Goal: Task Accomplishment & Management: Complete application form

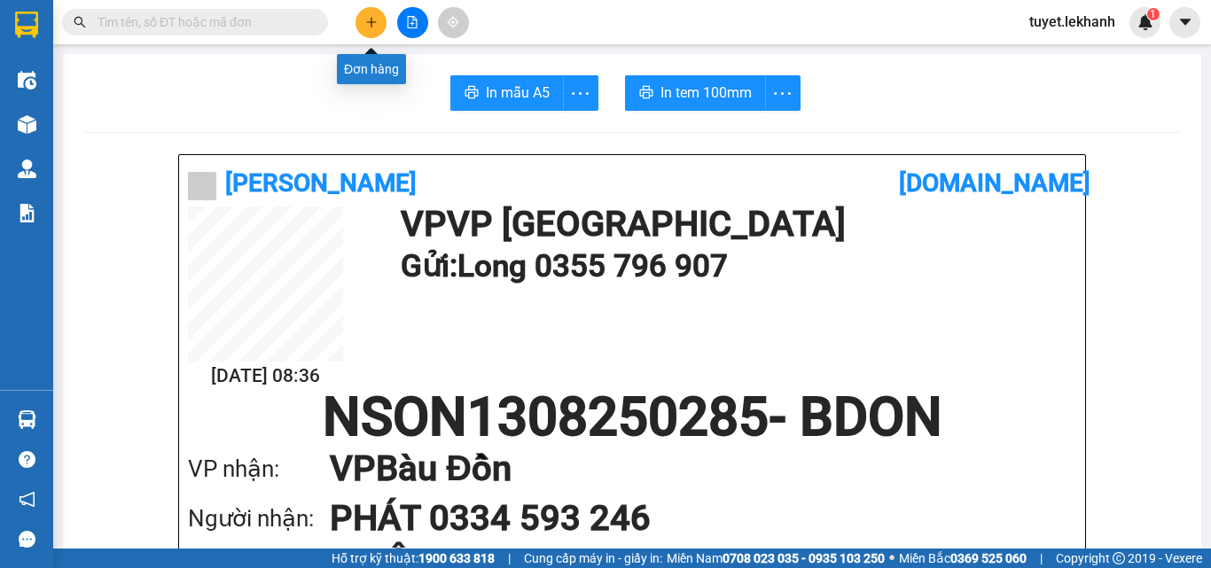
scroll to position [89, 0]
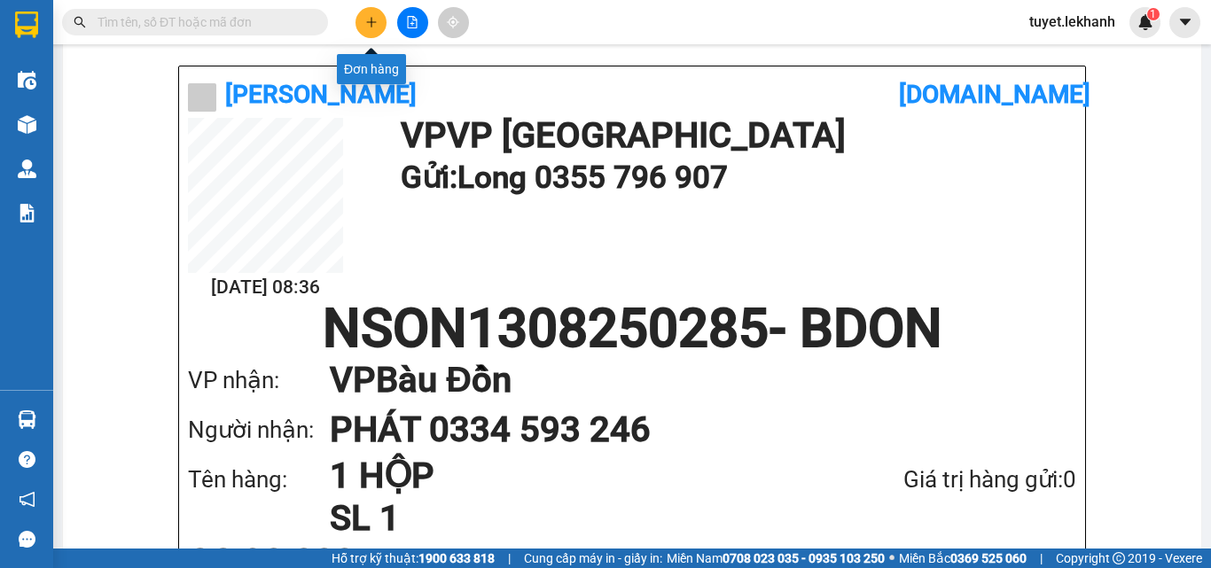
click at [368, 13] on button at bounding box center [370, 22] width 31 height 31
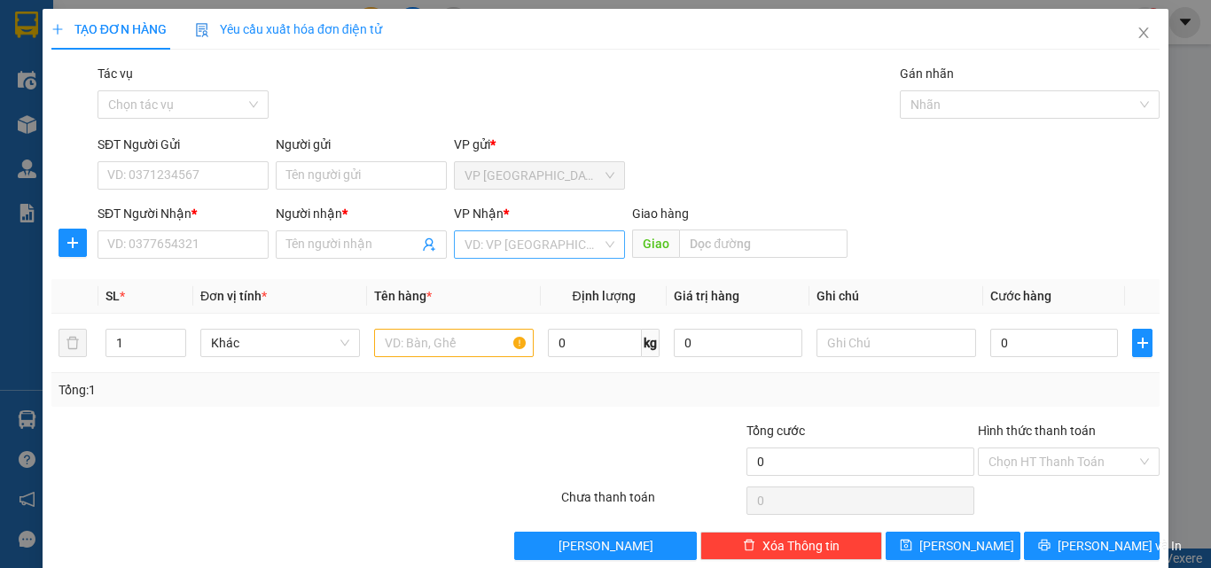
click at [505, 241] on input "search" at bounding box center [532, 244] width 137 height 27
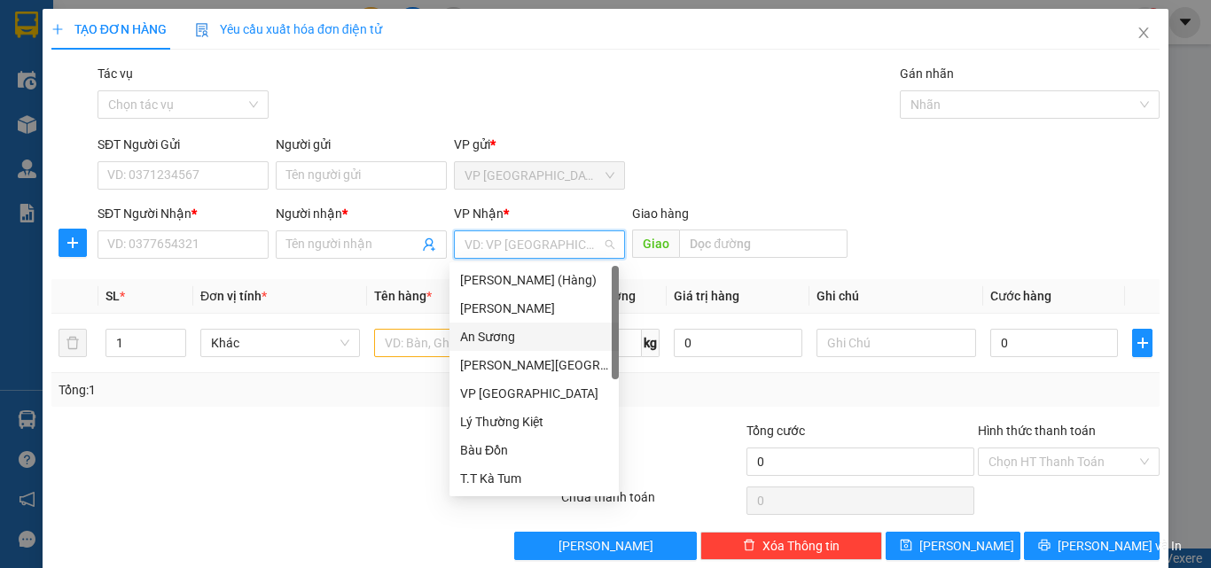
click at [502, 336] on div "An Sương" at bounding box center [534, 337] width 148 height 20
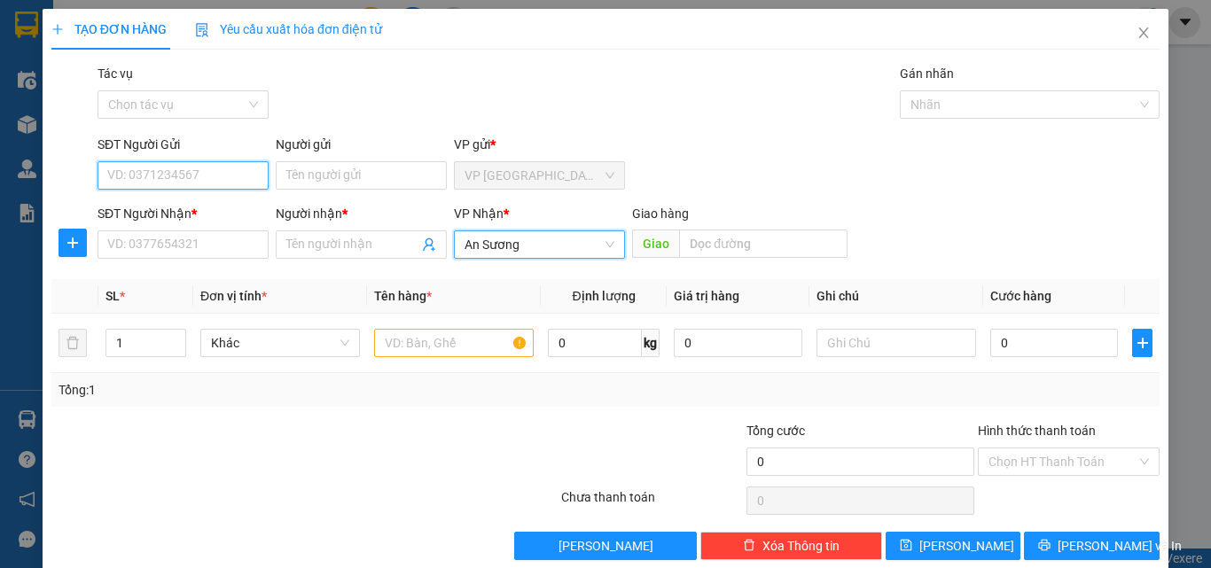
click at [263, 178] on input "SĐT Người Gửi" at bounding box center [183, 175] width 171 height 28
click at [236, 168] on input "SĐT Người Gửi" at bounding box center [183, 175] width 171 height 28
type input "0986123543"
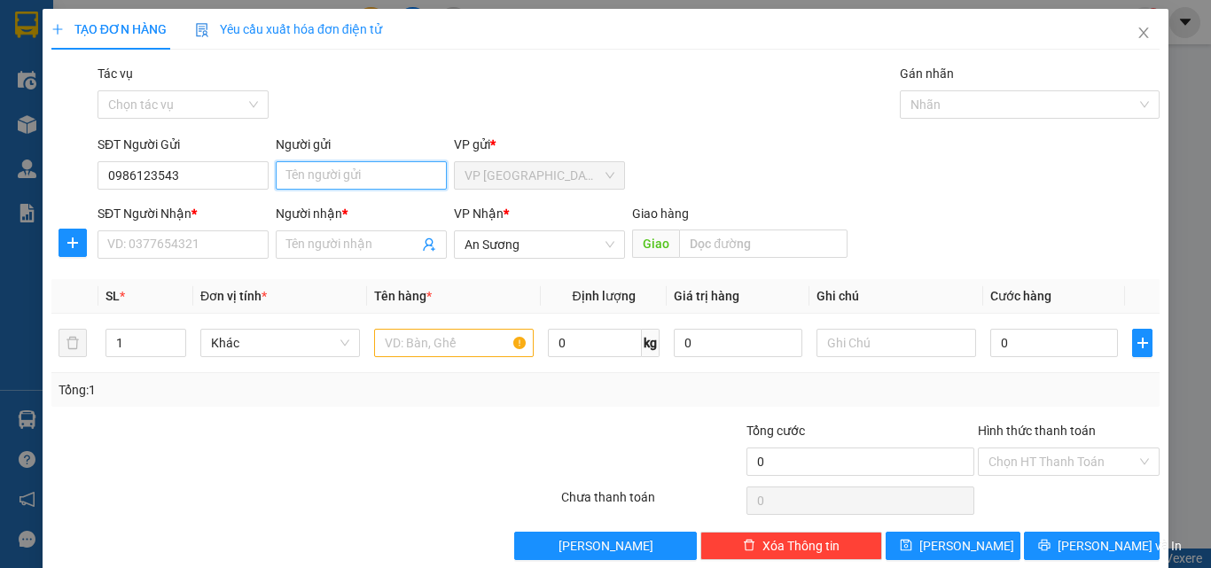
click at [347, 168] on input "Người gửi" at bounding box center [361, 175] width 171 height 28
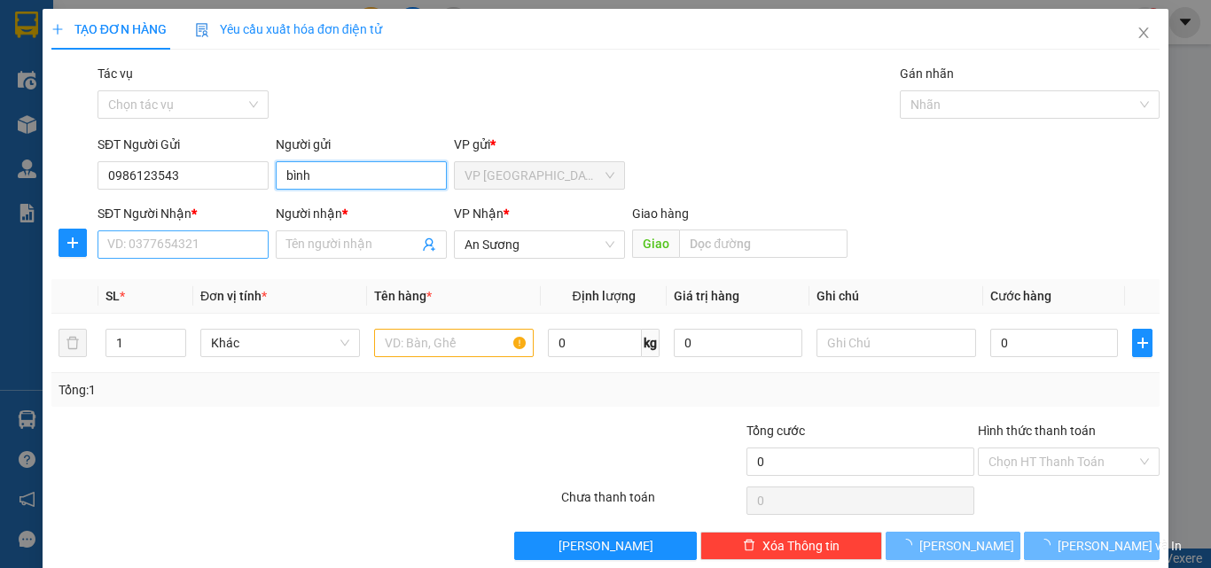
type input "bình"
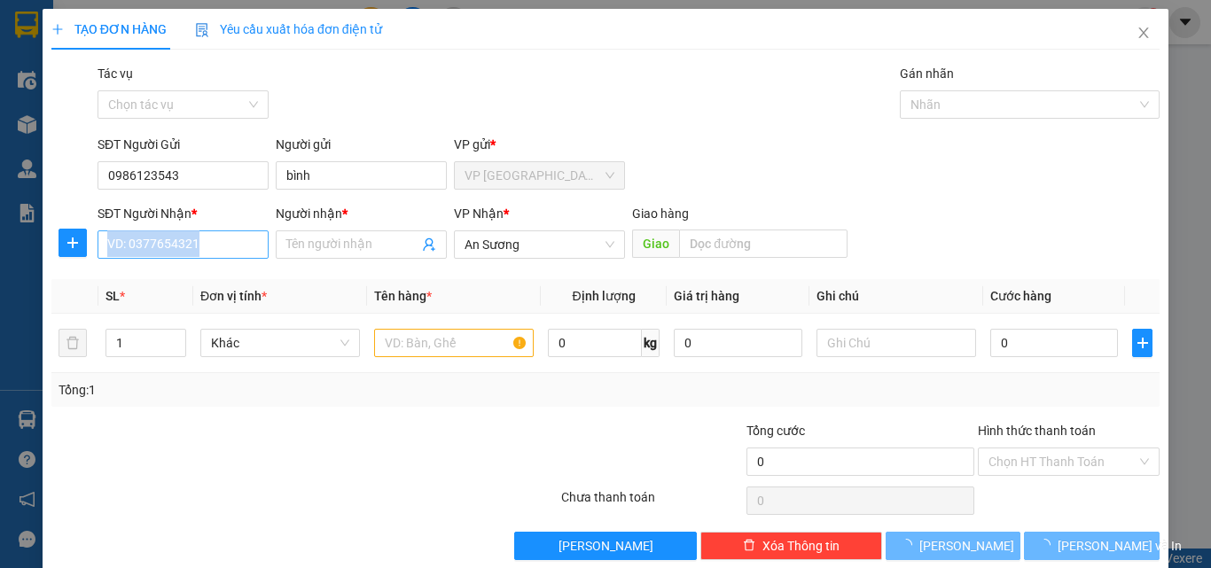
click at [186, 258] on div "SĐT Người Nhận * VD: 0377654321" at bounding box center [183, 235] width 171 height 62
click at [301, 262] on div "Người nhận * Tên người nhận" at bounding box center [361, 235] width 171 height 62
click at [201, 231] on input "SĐT Người Nhận *" at bounding box center [183, 244] width 171 height 28
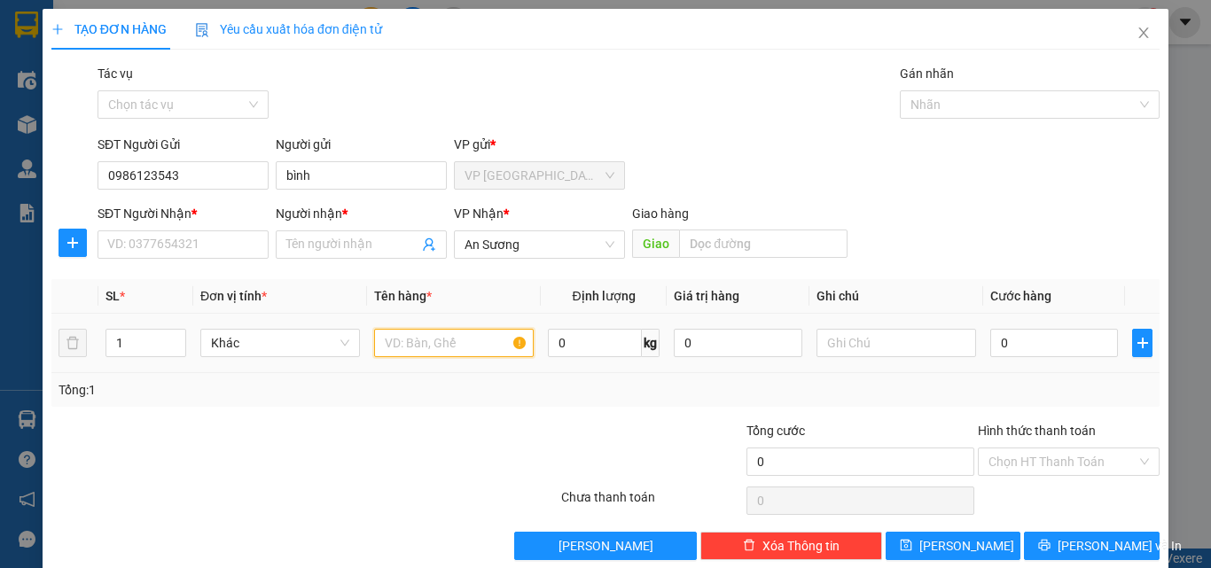
click at [478, 332] on input "text" at bounding box center [454, 343] width 160 height 28
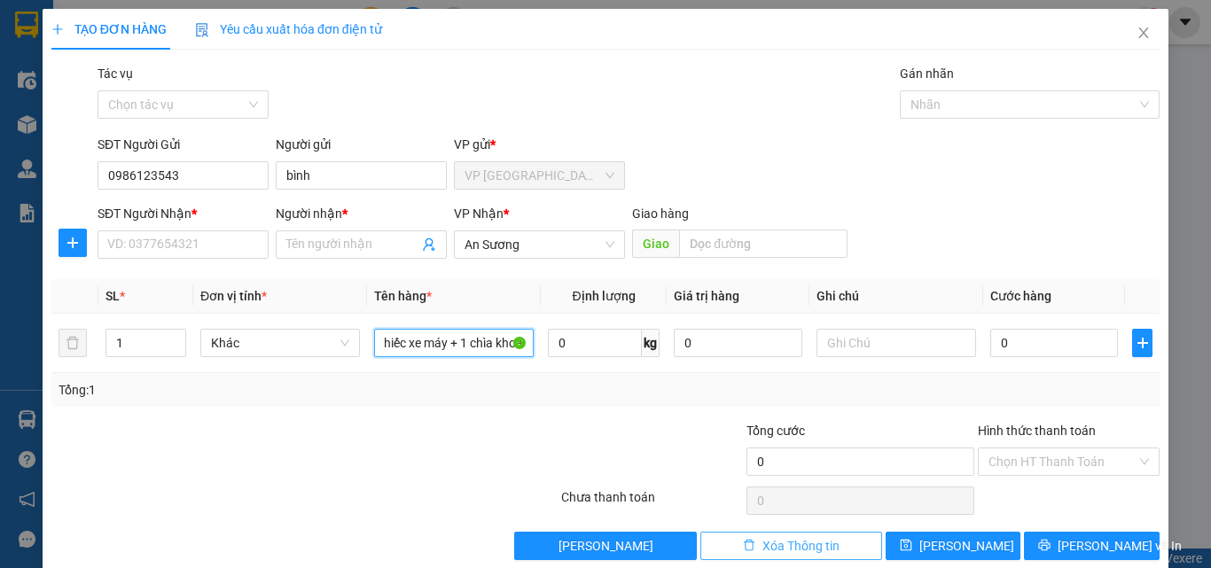
scroll to position [0, 25]
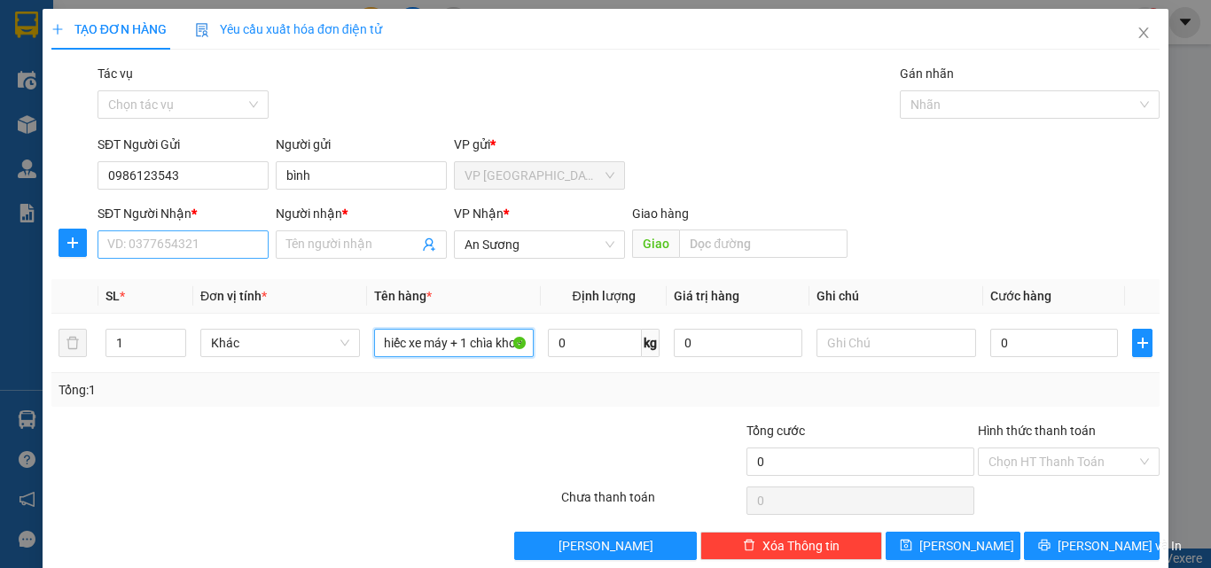
type input "1 chiếc xe máy + 1 chìa khoá"
click at [235, 240] on input "SĐT Người Nhận *" at bounding box center [183, 244] width 171 height 28
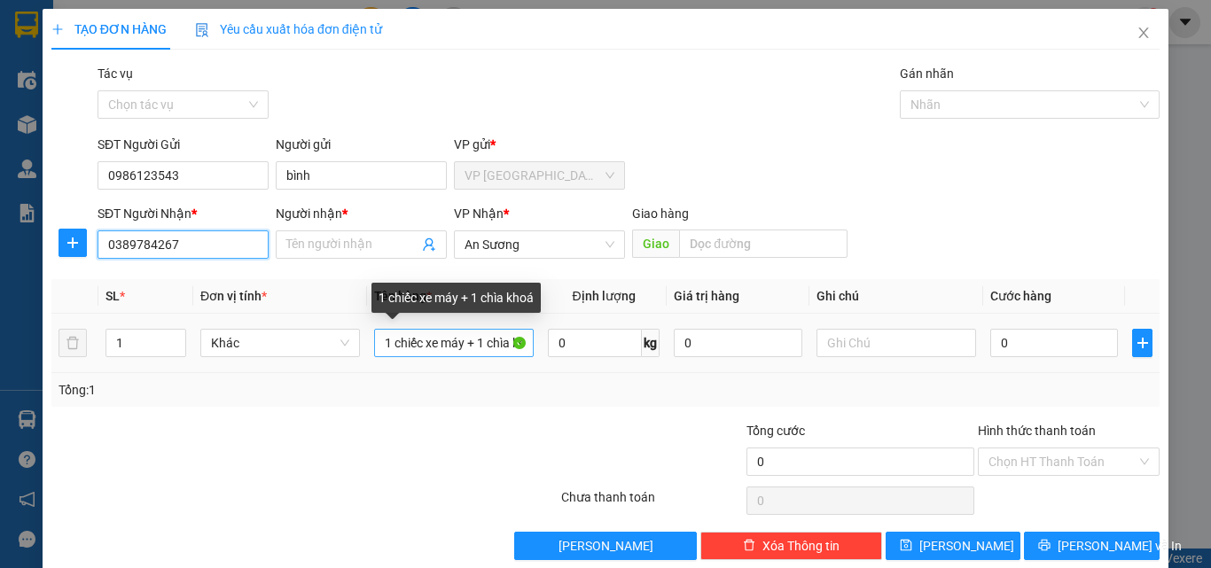
type input "0389784267"
drag, startPoint x: 481, startPoint y: 344, endPoint x: 514, endPoint y: 339, distance: 33.2
click at [514, 339] on input "1 chiếc xe máy + 1 chìa khoá" at bounding box center [454, 343] width 160 height 28
click at [507, 341] on input "1 chiếc xe máy + 1 chìa khoá" at bounding box center [454, 343] width 160 height 28
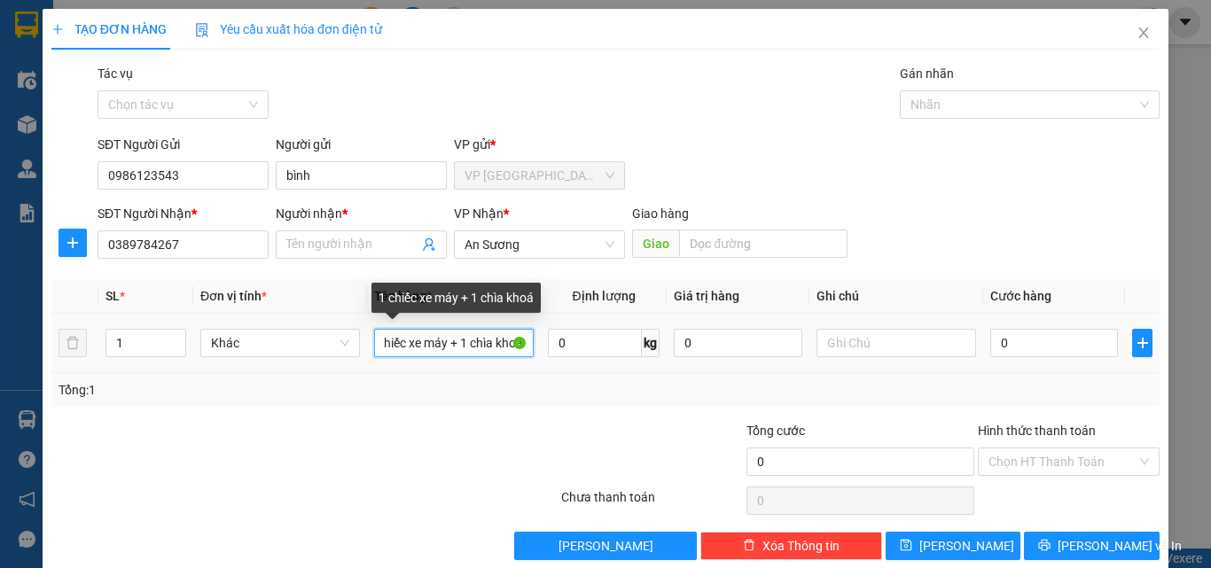
click at [505, 341] on input "1 chiếc xe máy + 1 chìa khoá" at bounding box center [454, 343] width 160 height 28
click at [513, 343] on input "1 chiếc xe máy + 1 chìa khoá" at bounding box center [454, 343] width 160 height 28
click at [504, 341] on input "1 chiếc xe máy + 1 chìa khoá" at bounding box center [454, 343] width 160 height 28
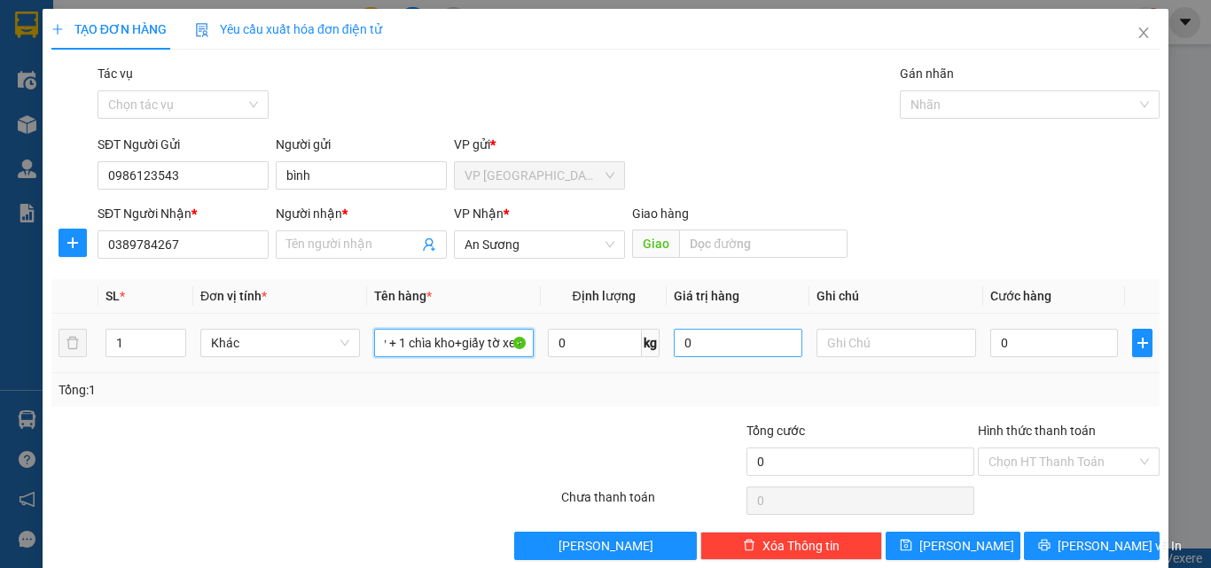
scroll to position [0, 82]
click at [447, 327] on div "1 chiếc xe máy + 1 chìa kho+giấy tờ xe á" at bounding box center [454, 342] width 160 height 35
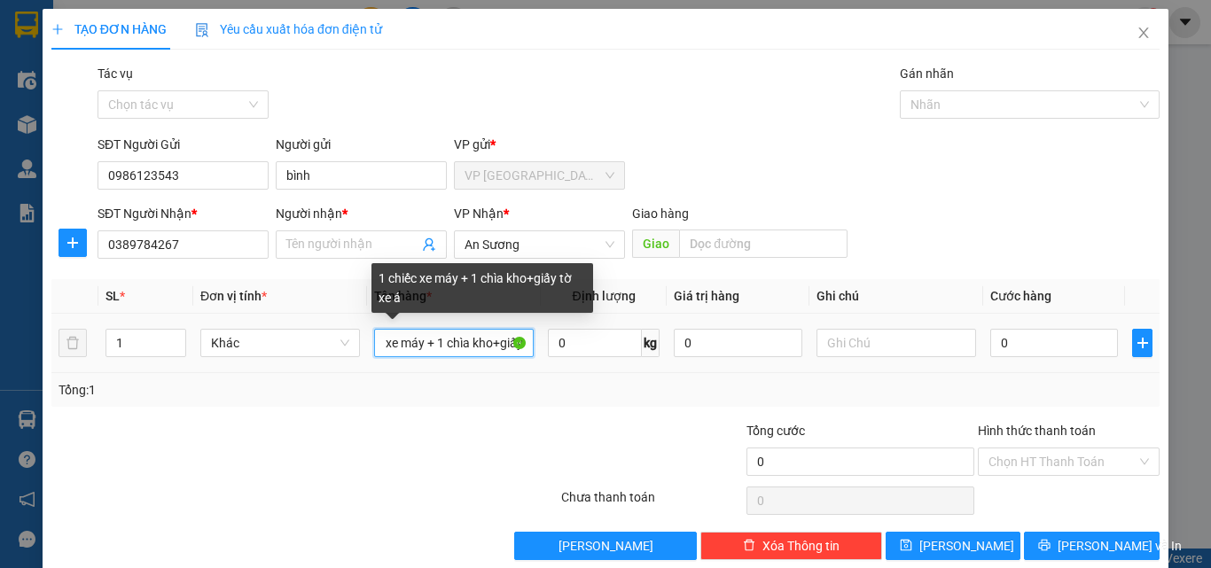
drag, startPoint x: 496, startPoint y: 347, endPoint x: 505, endPoint y: 344, distance: 10.1
click at [505, 344] on input "1 chiếc xe máy + 1 chìa kho+giấy tờ xe á" at bounding box center [454, 343] width 160 height 28
click at [478, 340] on input "1 chiếc xe máy + 1 chìa kho+giấy tờ xe á" at bounding box center [454, 343] width 160 height 28
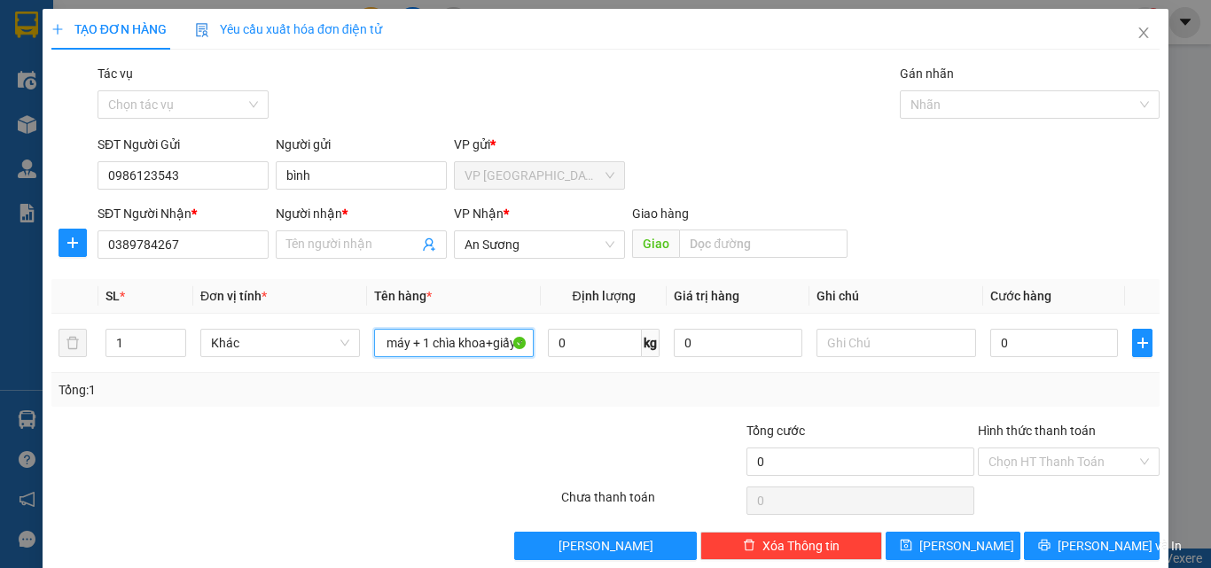
type input "1 chiếc xe máy + 1 chìa khoa+giấy tờ xe á"
click at [492, 399] on div "Tổng: 1" at bounding box center [605, 390] width 1108 height 34
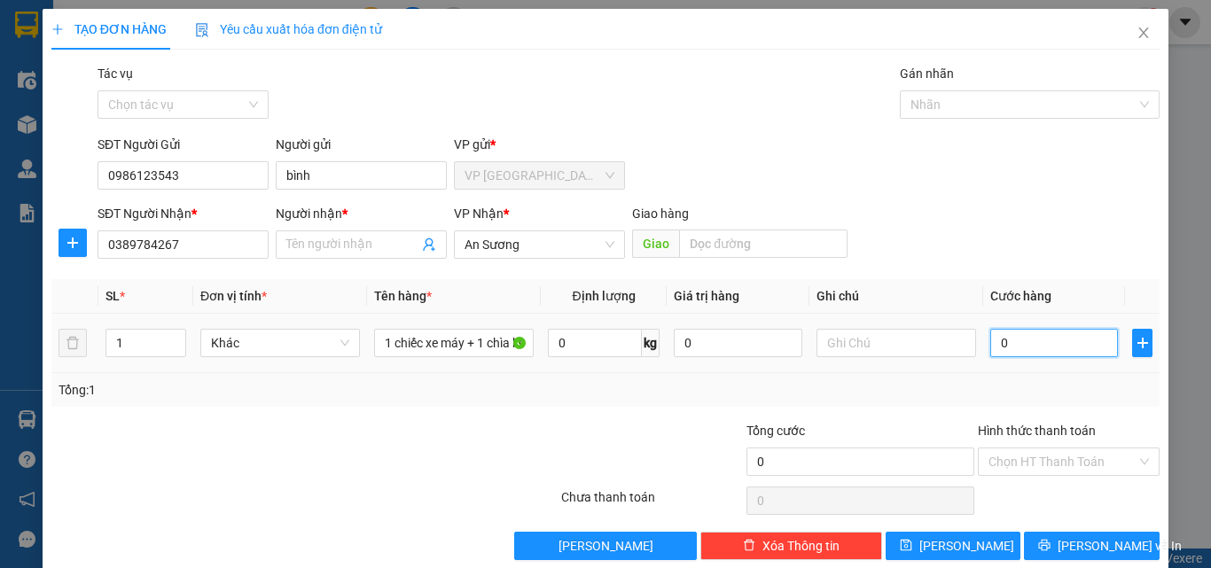
click at [1082, 343] on input "0" at bounding box center [1054, 343] width 128 height 28
click at [374, 250] on input "Người nhận *" at bounding box center [352, 245] width 132 height 20
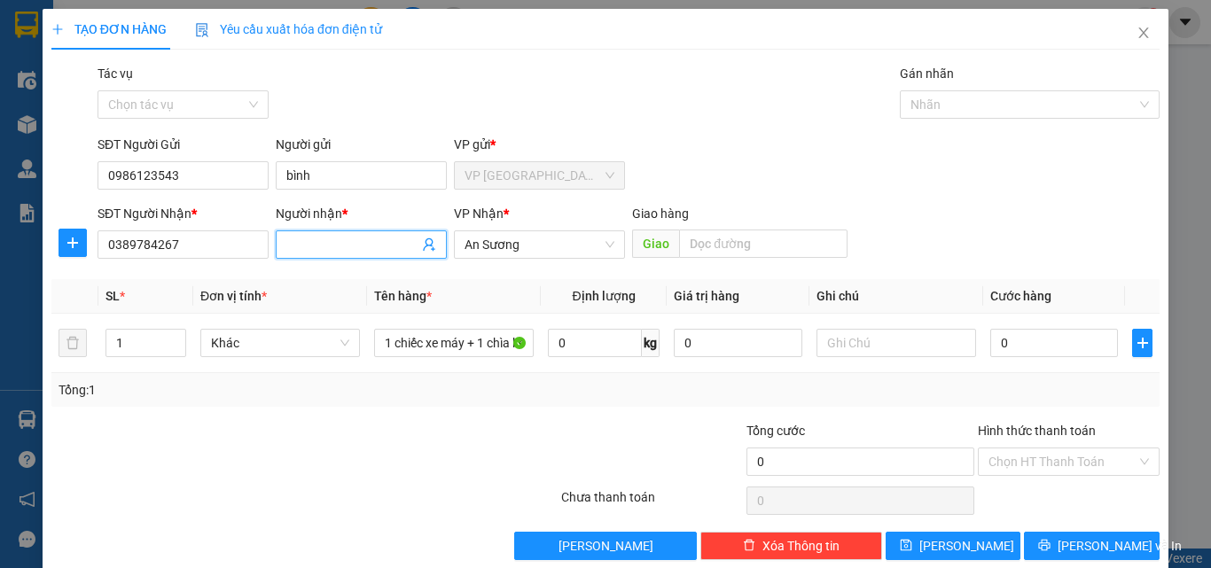
type input "d"
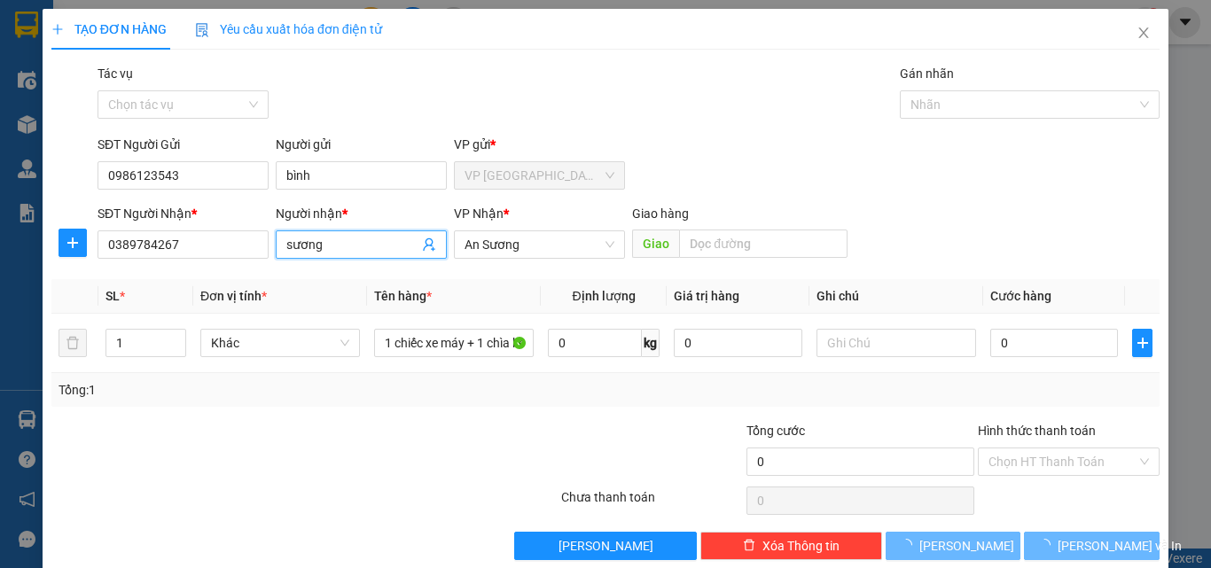
type input "sương"
click at [814, 183] on div "SĐT Người Gửi 0986123543 Người gửi bình VP gửi * VP [GEOGRAPHIC_DATA]" at bounding box center [628, 166] width 1069 height 62
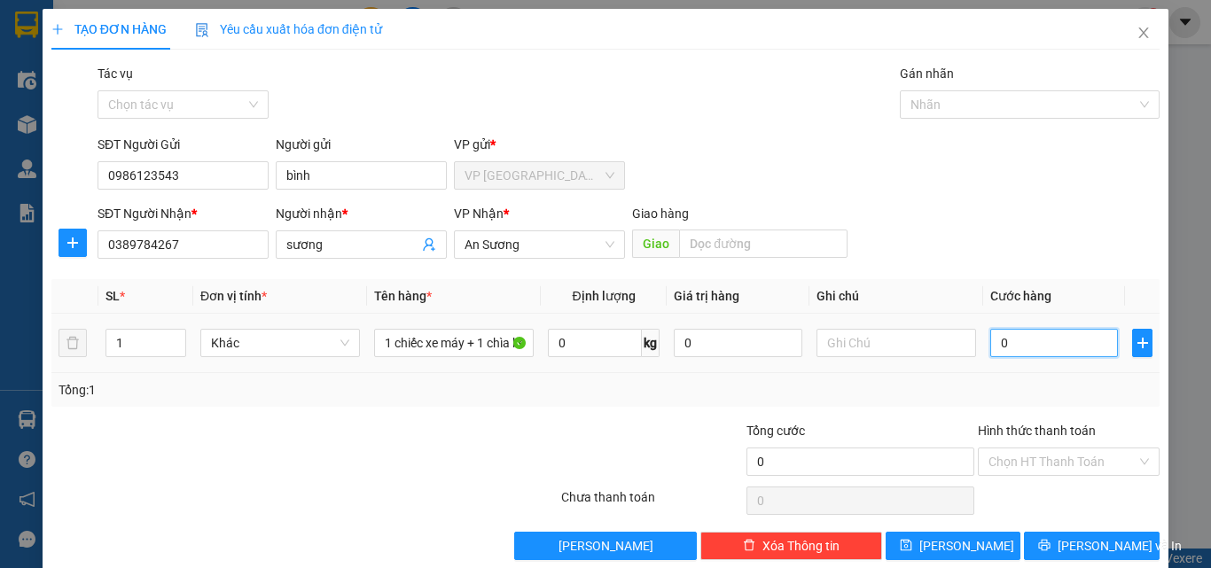
click at [1034, 332] on input "0" at bounding box center [1054, 343] width 128 height 28
type input "2"
type input "25"
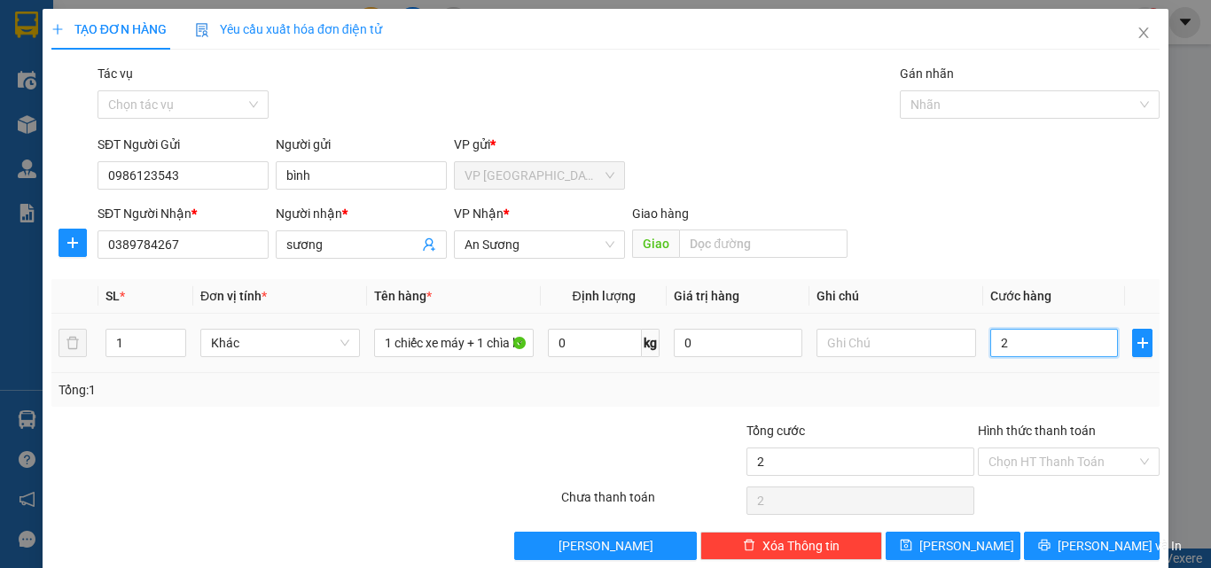
type input "25"
type input "250"
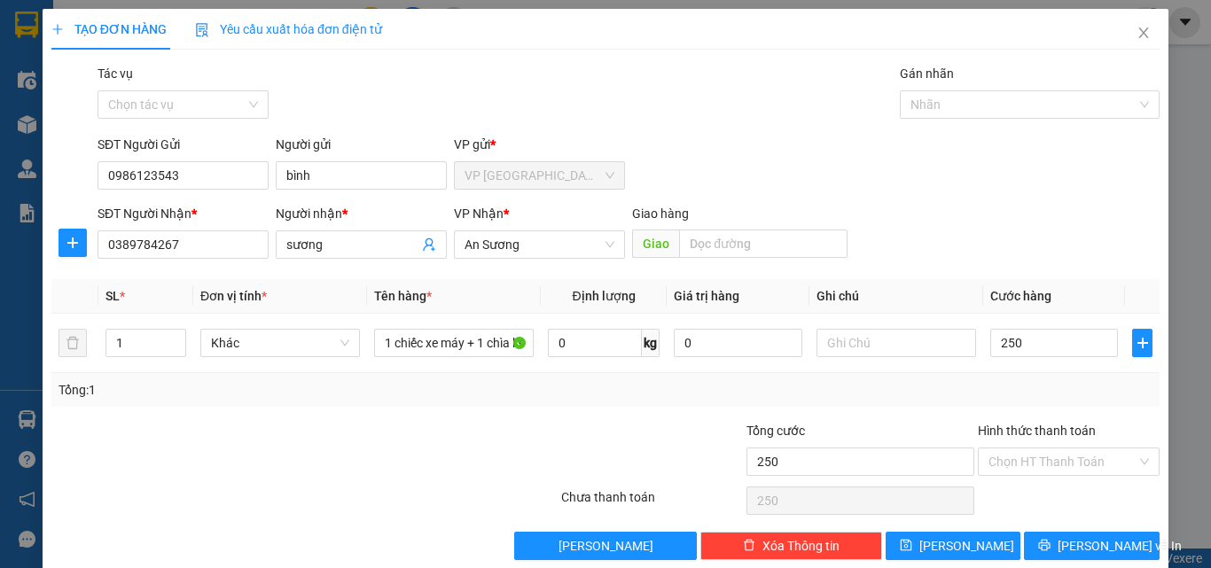
type input "250.000"
click at [1109, 269] on div "Transit Pickup Surcharge Ids Transit Deliver Surcharge Ids Transit Deliver Surc…" at bounding box center [605, 312] width 1108 height 496
click at [1092, 456] on input "Hình thức thanh toán" at bounding box center [1062, 462] width 148 height 27
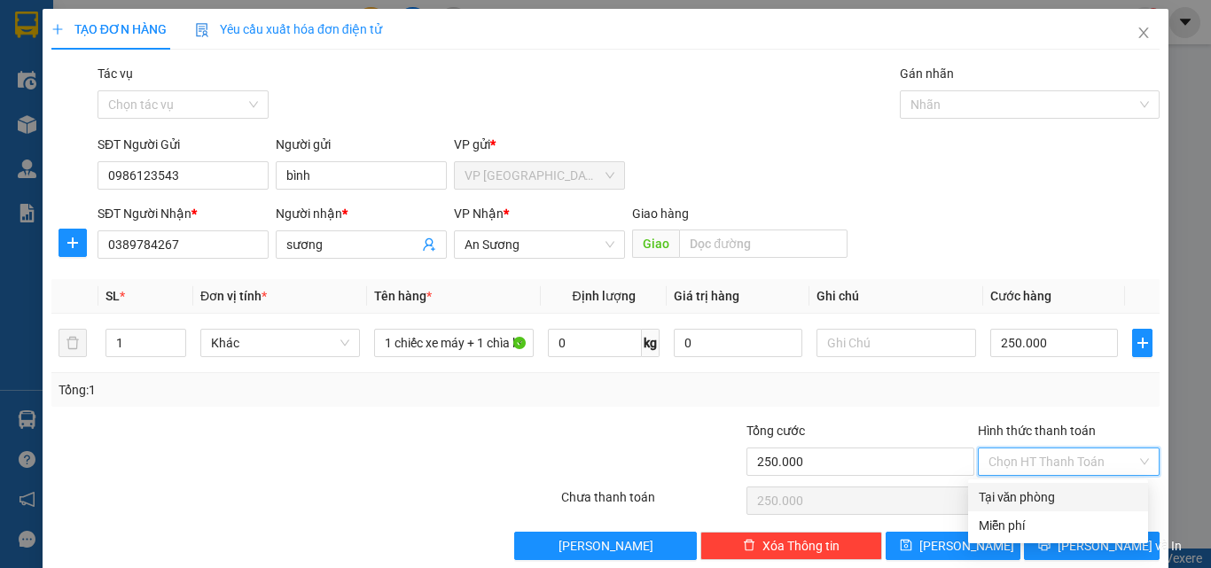
click at [1053, 504] on div "Tại văn phòng" at bounding box center [1058, 498] width 159 height 20
type input "0"
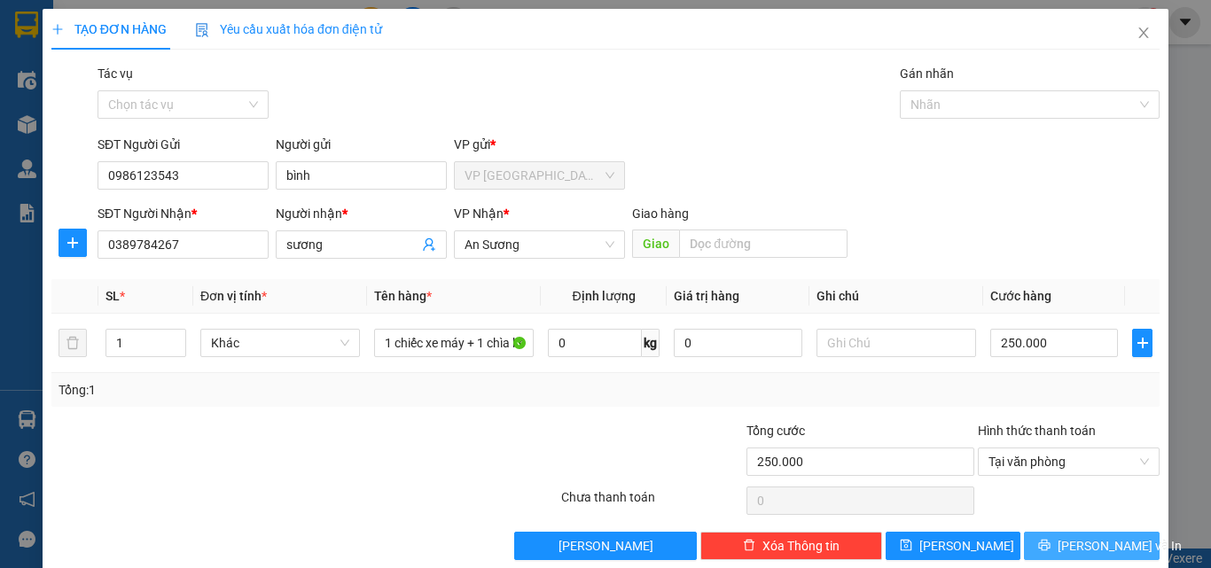
click at [1099, 549] on span "[PERSON_NAME] và In" at bounding box center [1120, 546] width 124 height 20
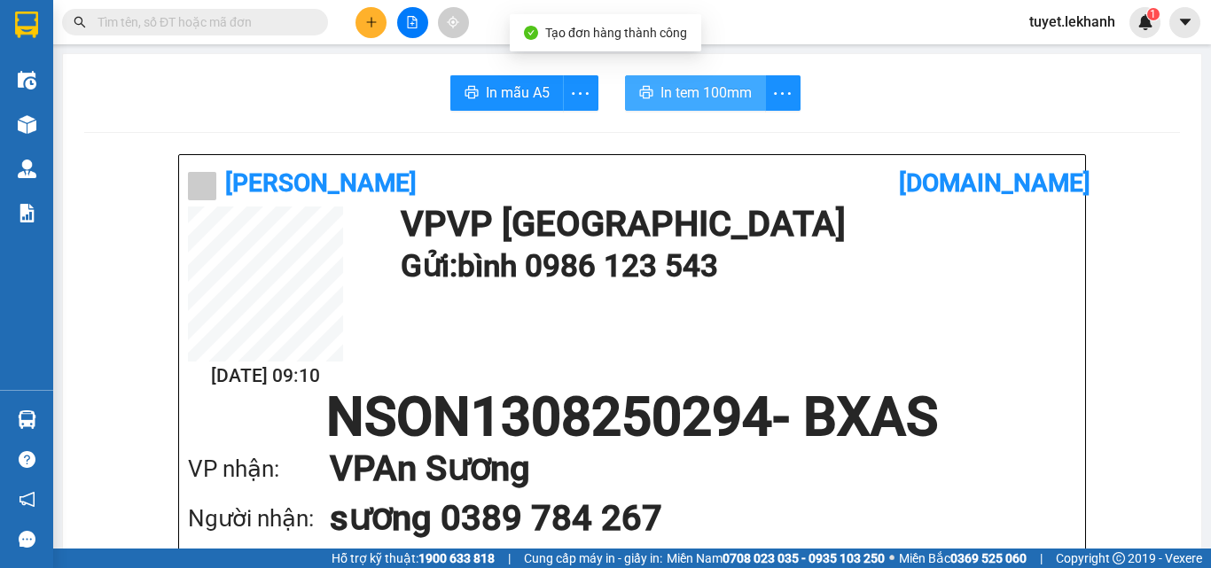
click at [688, 99] on span "In tem 100mm" at bounding box center [705, 93] width 91 height 22
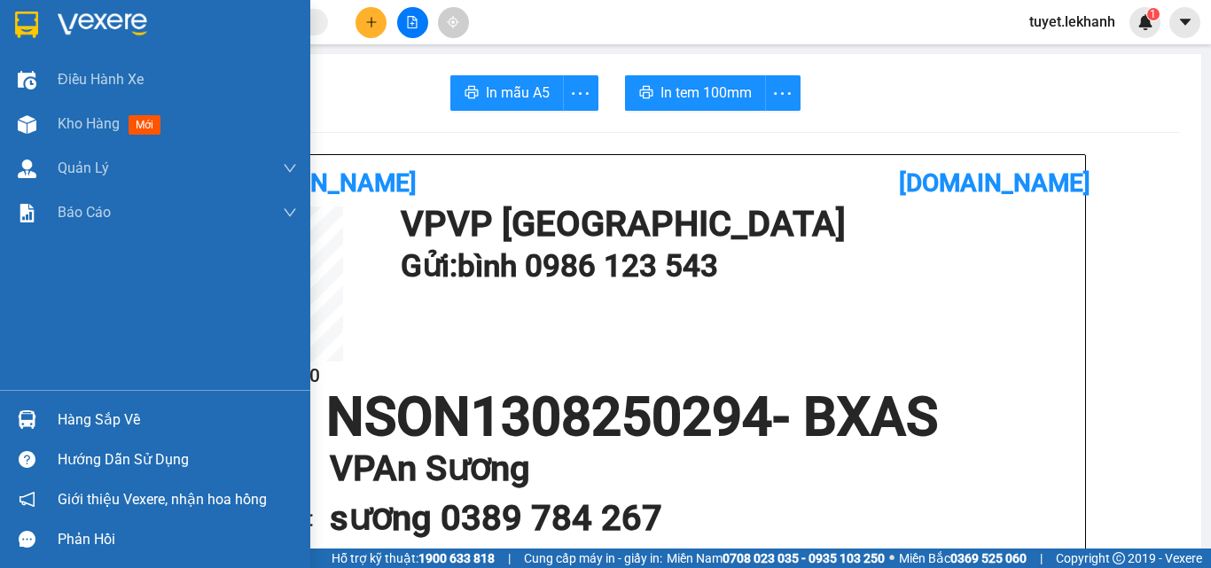
click at [91, 120] on span "Kho hàng" at bounding box center [89, 123] width 62 height 17
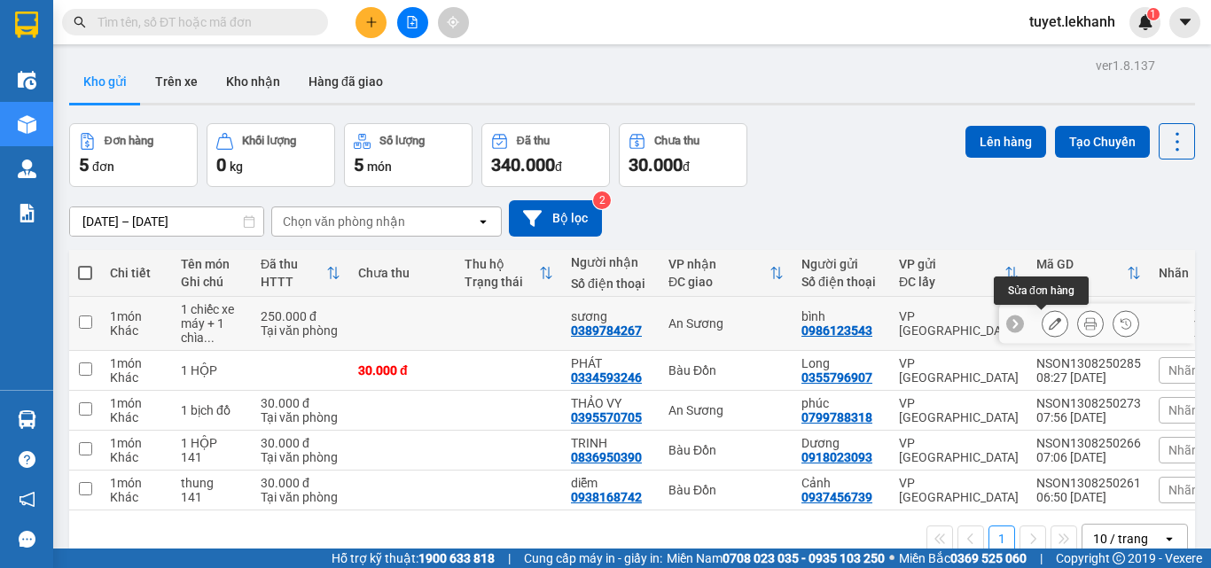
click at [1049, 319] on icon at bounding box center [1055, 323] width 12 height 12
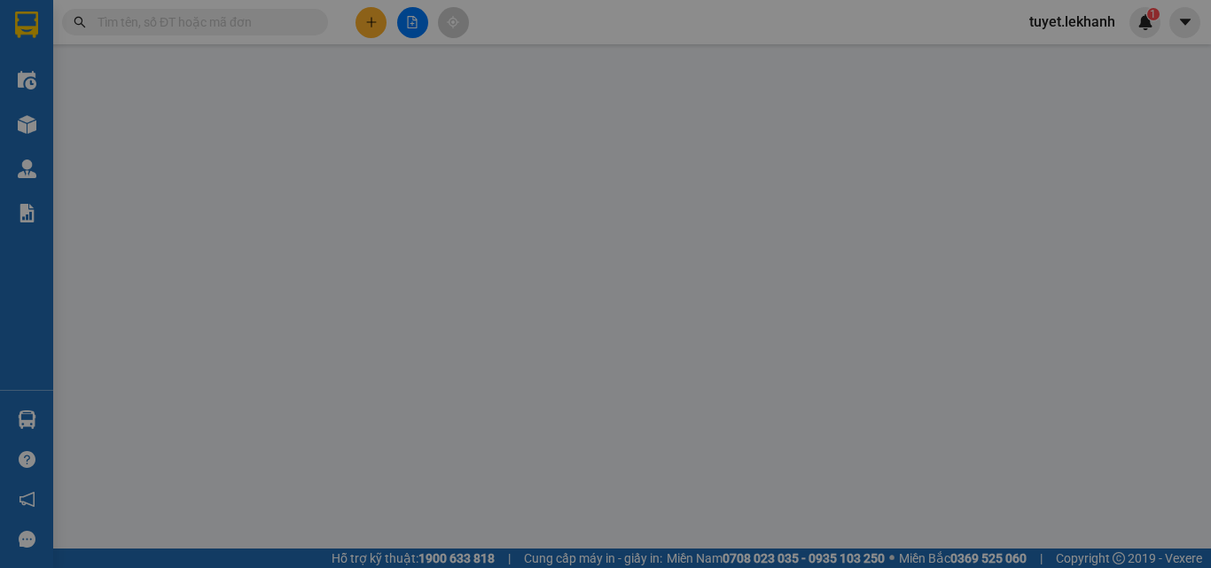
type input "0986123543"
type input "bình"
type input "0389784267"
type input "sương"
type input "250.000"
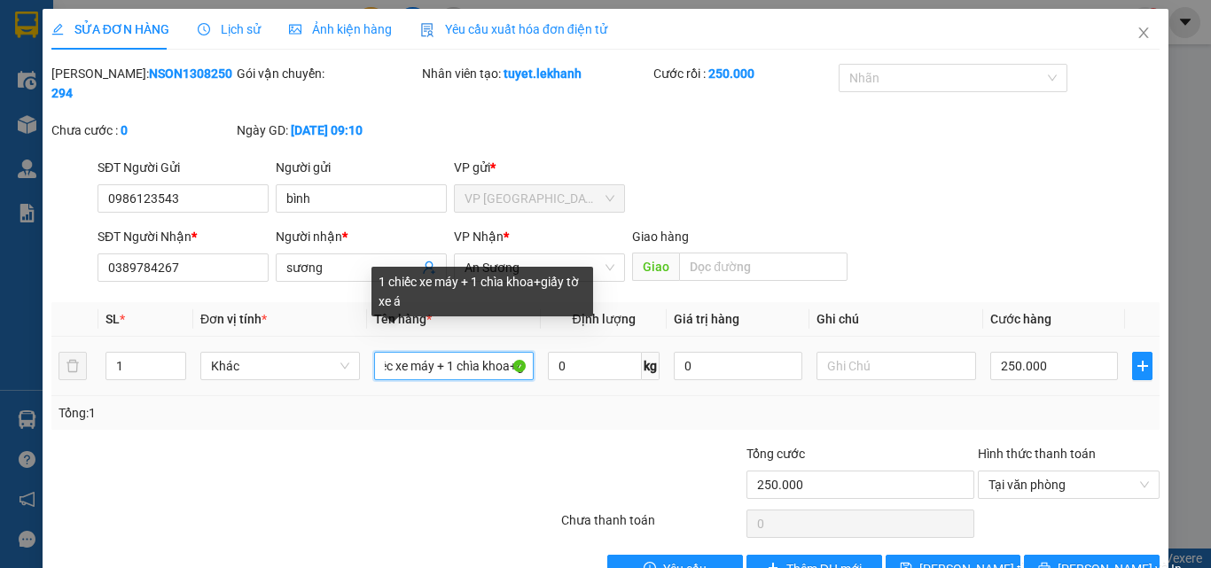
scroll to position [0, 96]
drag, startPoint x: 482, startPoint y: 344, endPoint x: 510, endPoint y: 345, distance: 27.5
click at [510, 352] on input "1 chiếc xe máy + 1 chìa khoa+giấy tờ xe á" at bounding box center [454, 366] width 160 height 28
click at [504, 352] on input "1 chiếc xe máy + 1 chìa khoa+giấy tờ xe á" at bounding box center [454, 366] width 160 height 28
drag, startPoint x: 504, startPoint y: 345, endPoint x: 517, endPoint y: 346, distance: 12.4
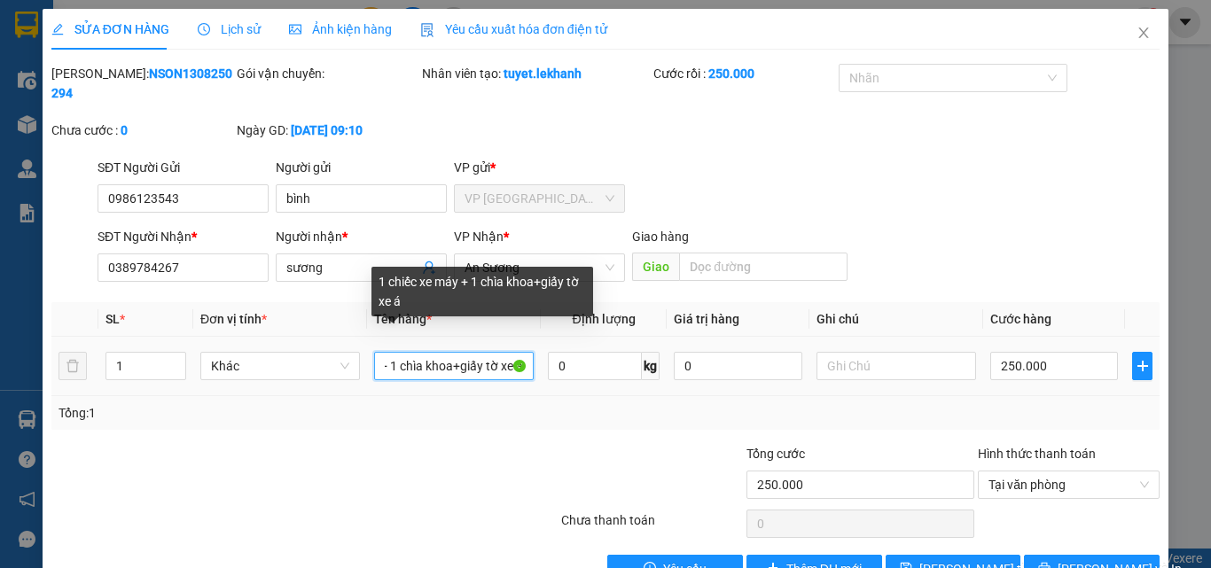
click at [517, 352] on input "1 chiếc xe máy + 1 chìa khoa+giấy tờ xe á" at bounding box center [454, 366] width 160 height 28
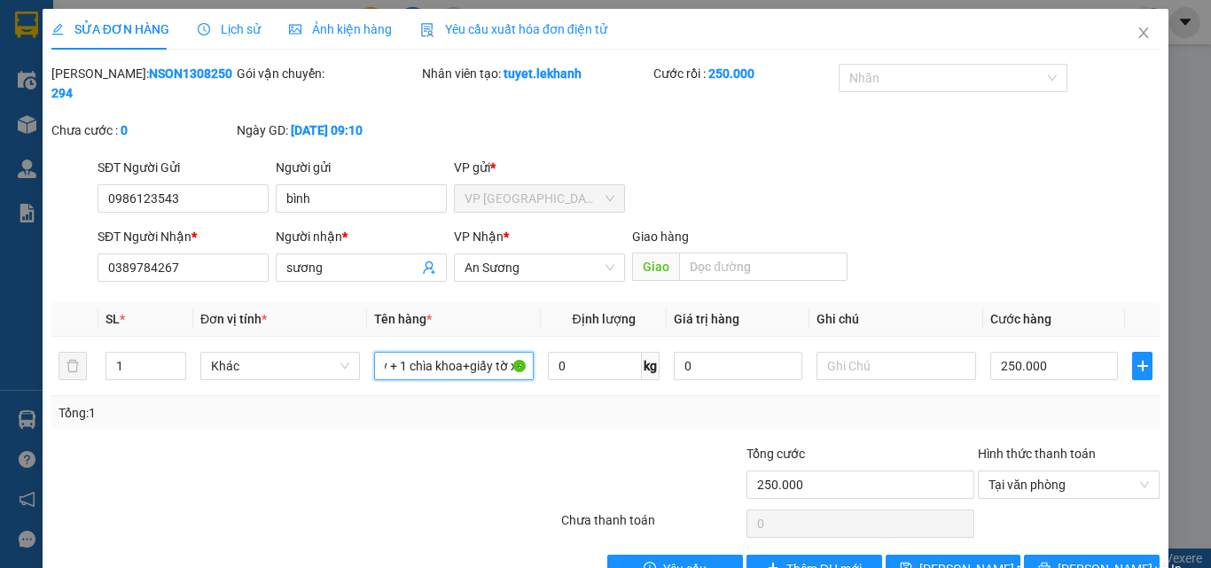
scroll to position [0, 83]
type input "1 chiếc xe máy + 1 chìa khoa+giấy tờ xe"
click at [964, 559] on span "[PERSON_NAME] thay đổi" at bounding box center [990, 569] width 142 height 20
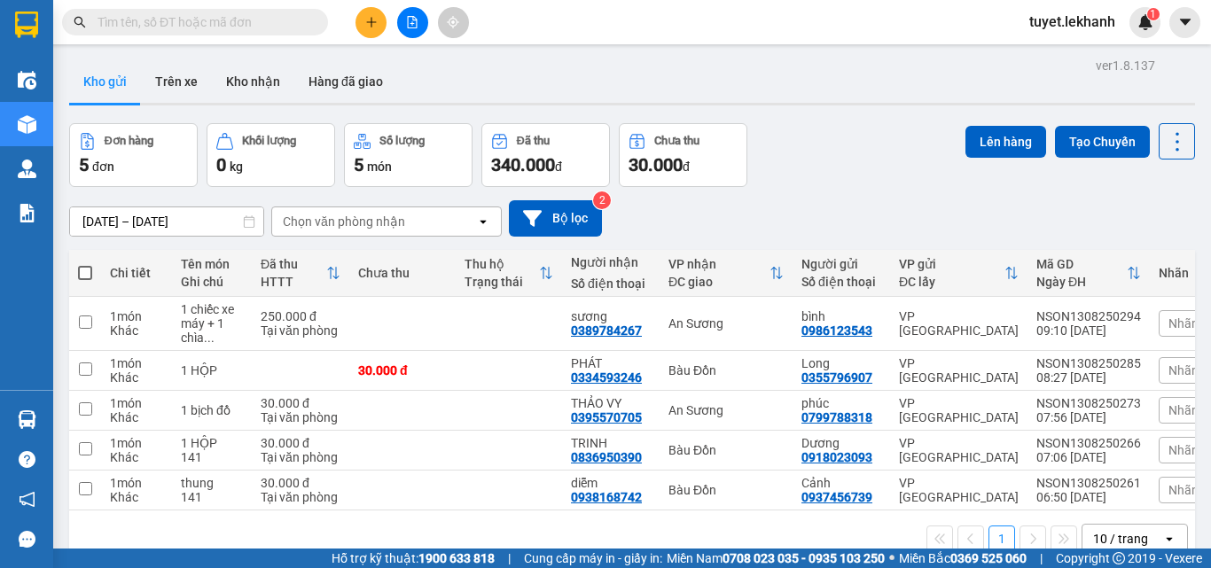
click at [375, 20] on icon "plus" at bounding box center [371, 22] width 12 height 12
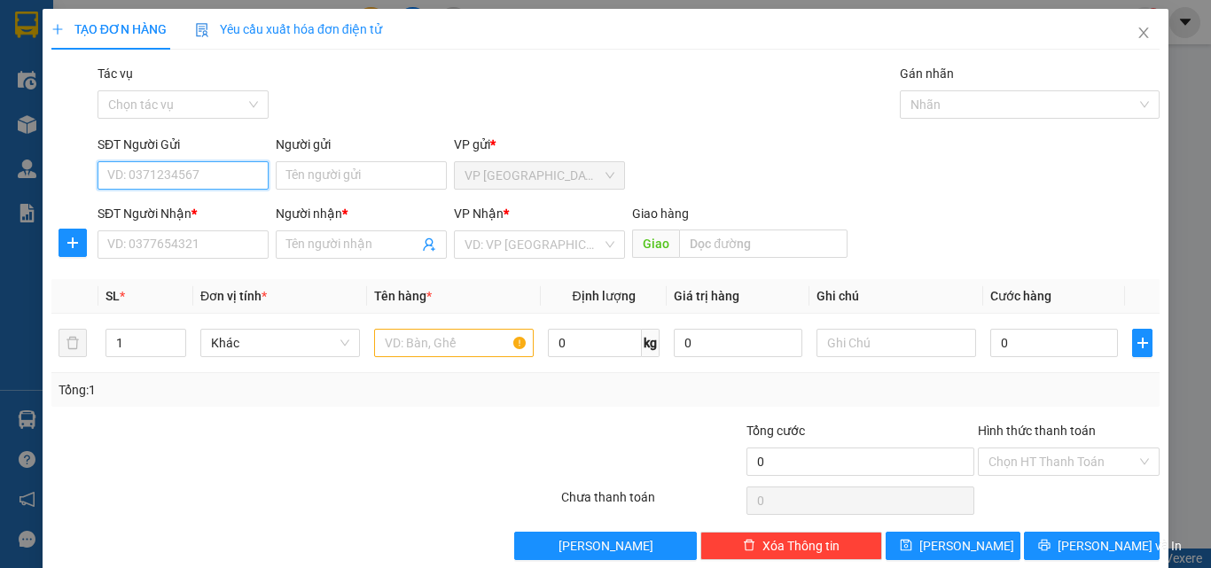
click at [202, 182] on input "SĐT Người Gửi" at bounding box center [183, 175] width 171 height 28
type input "0918242189"
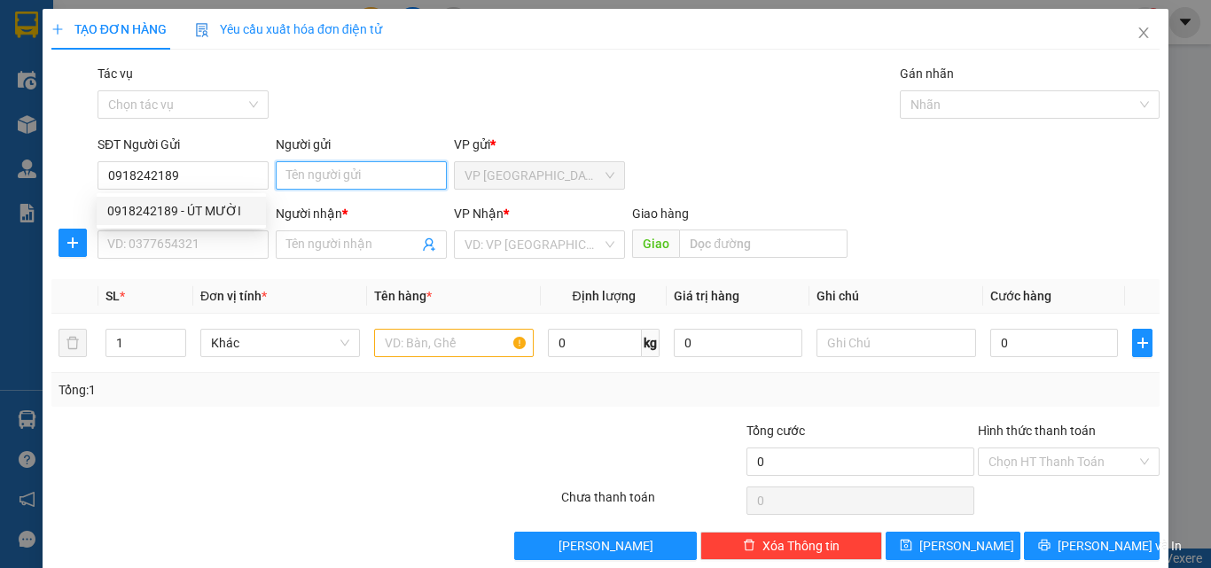
click at [333, 166] on input "Người gửi" at bounding box center [361, 175] width 171 height 28
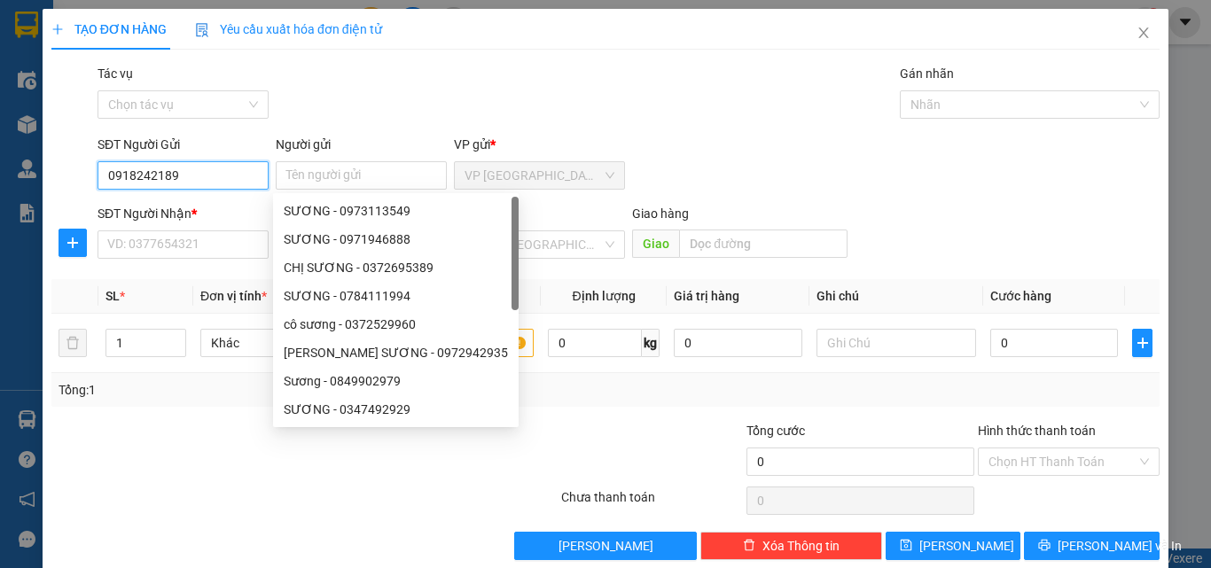
click at [184, 168] on input "0918242189" at bounding box center [183, 175] width 171 height 28
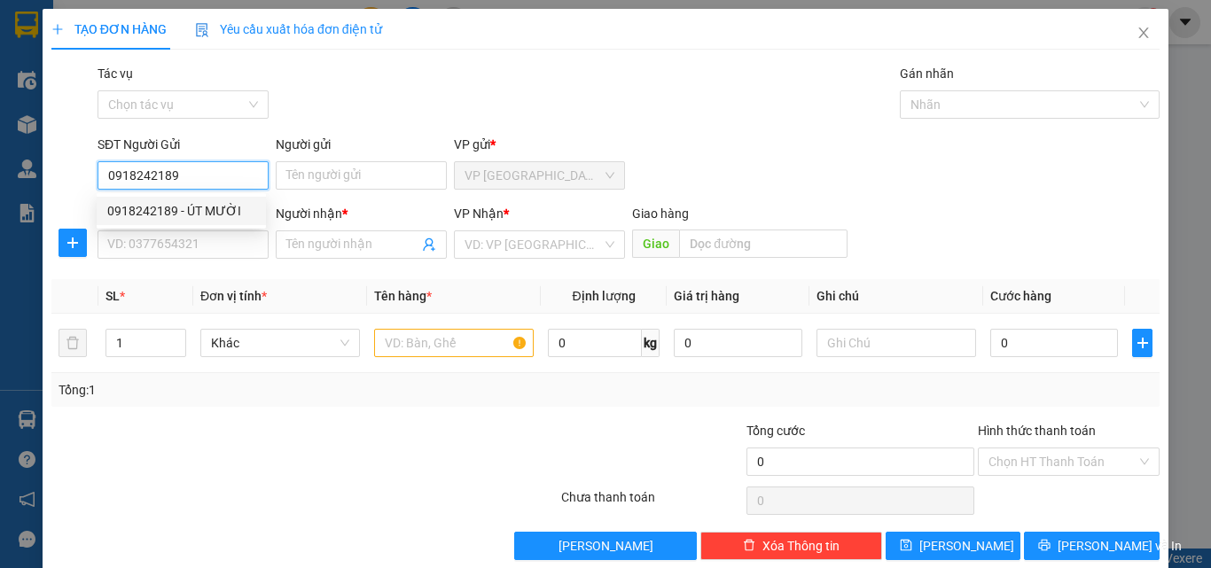
click at [218, 209] on div "0918242189 - ÚT MƯỜI" at bounding box center [181, 211] width 148 height 20
type input "ÚT MƯỜI"
type input "0909433846"
type input "hào"
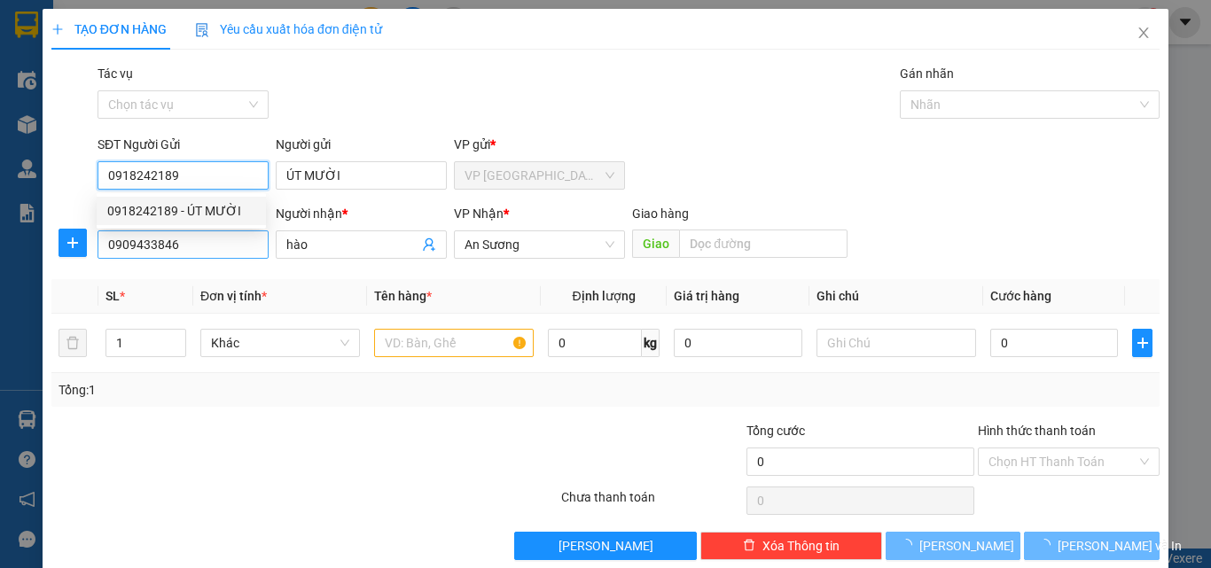
type input "30.000"
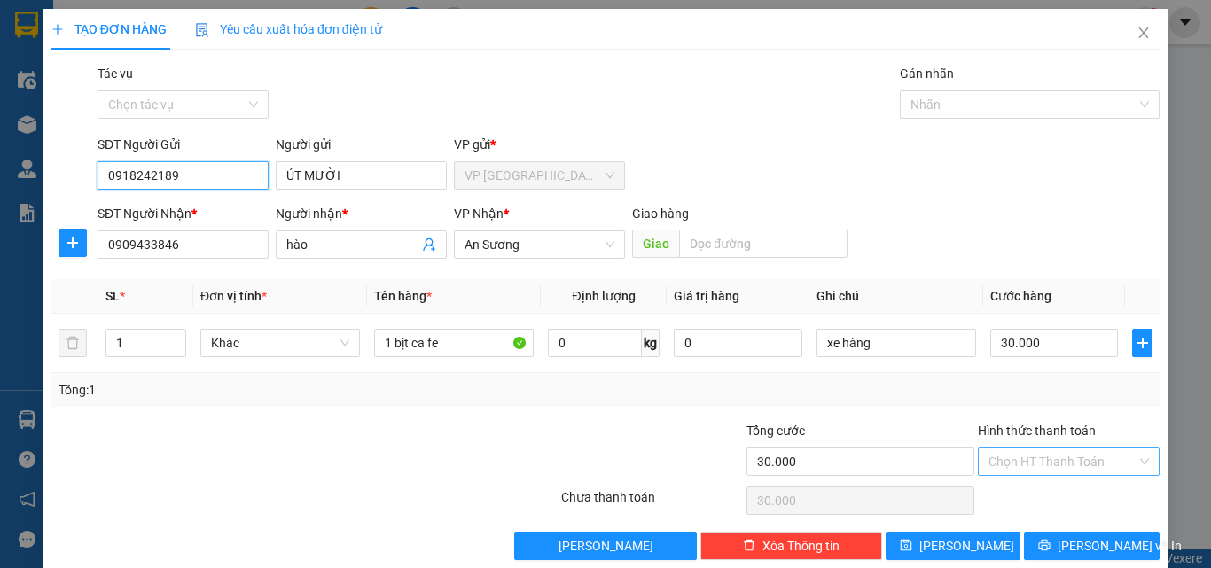
click at [1124, 462] on div "Chọn HT Thanh Toán" at bounding box center [1069, 462] width 182 height 28
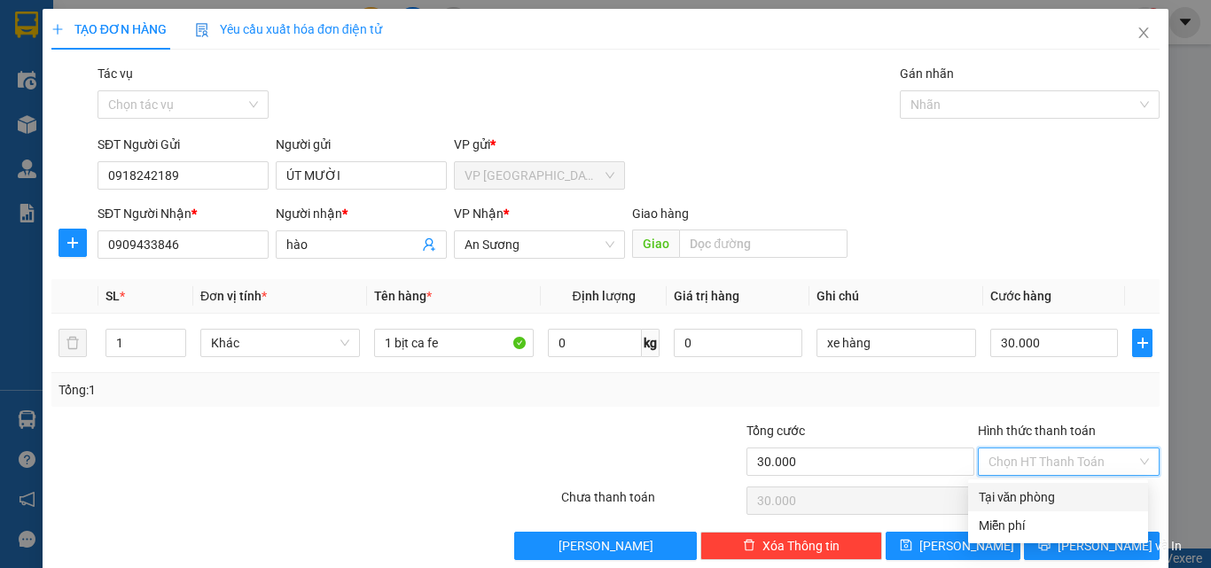
click at [1057, 500] on div "Tại văn phòng" at bounding box center [1058, 498] width 159 height 20
type input "0"
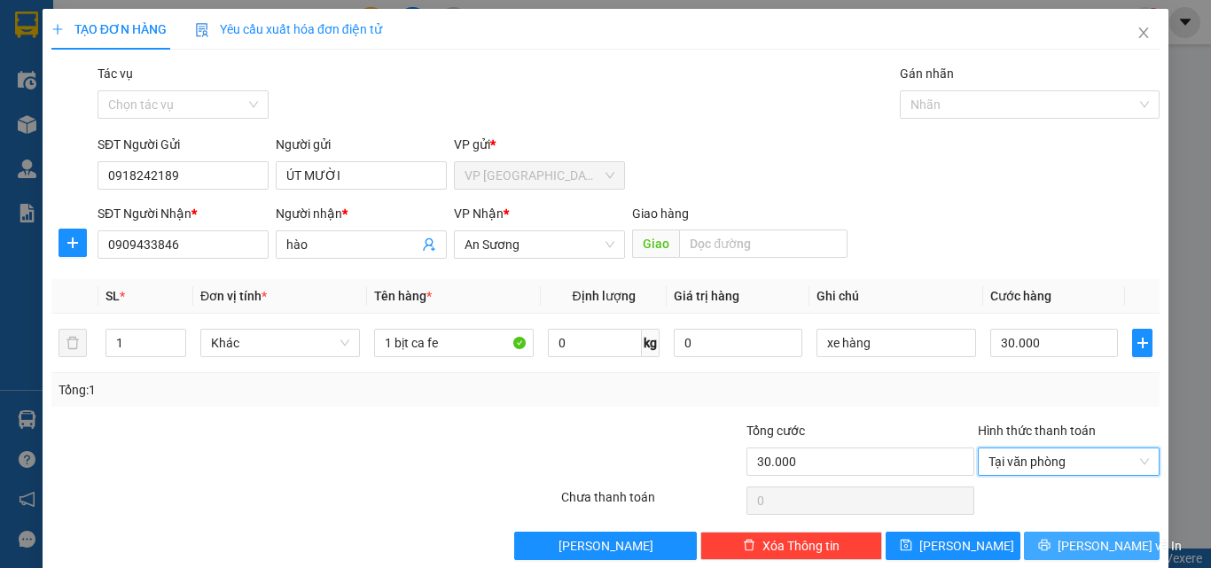
click at [1060, 545] on button "[PERSON_NAME] và In" at bounding box center [1092, 546] width 136 height 28
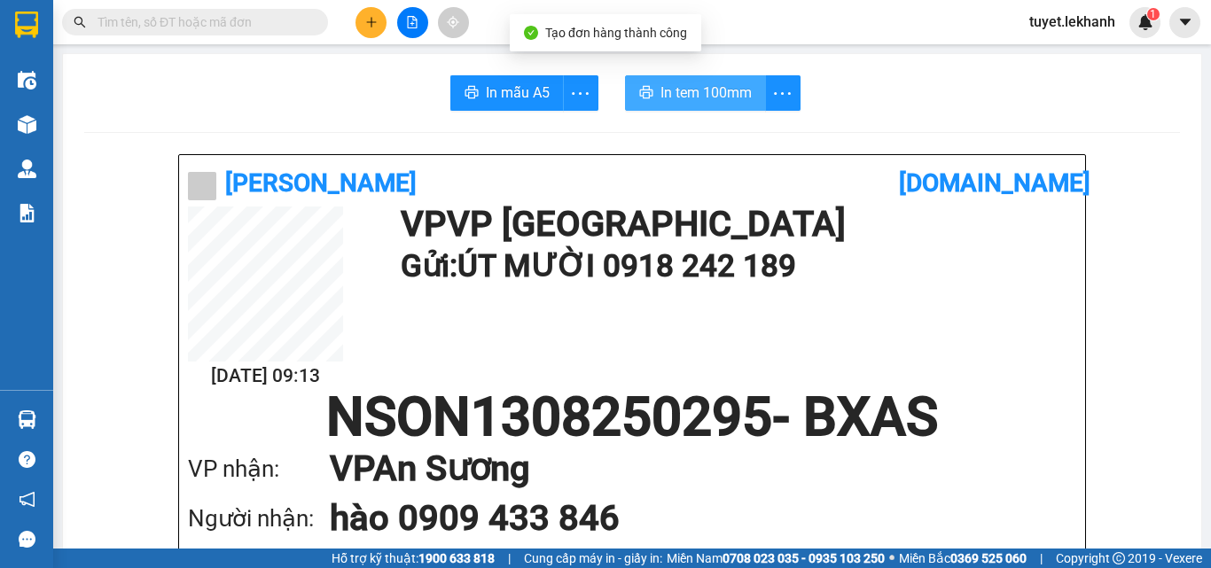
click at [675, 101] on span "In tem 100mm" at bounding box center [705, 93] width 91 height 22
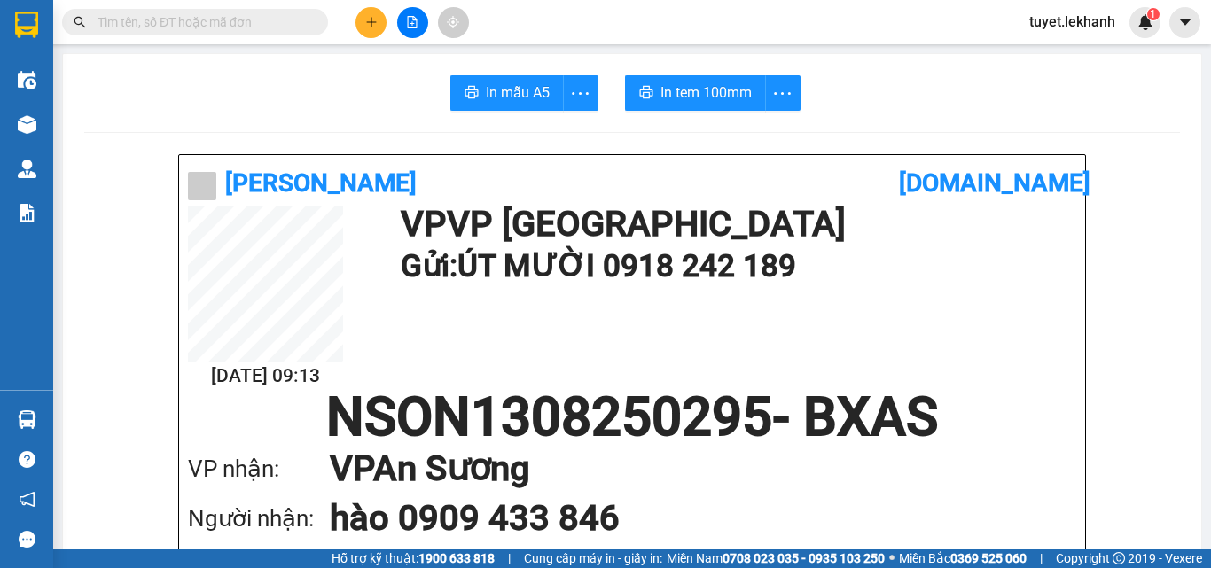
scroll to position [89, 0]
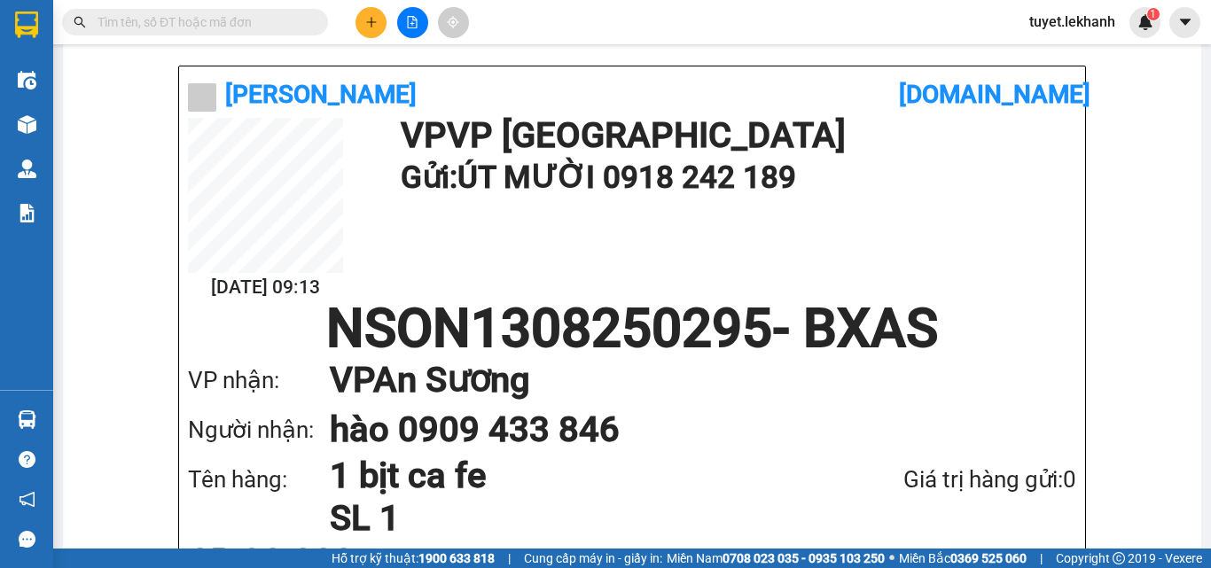
click at [378, 22] on button at bounding box center [370, 22] width 31 height 31
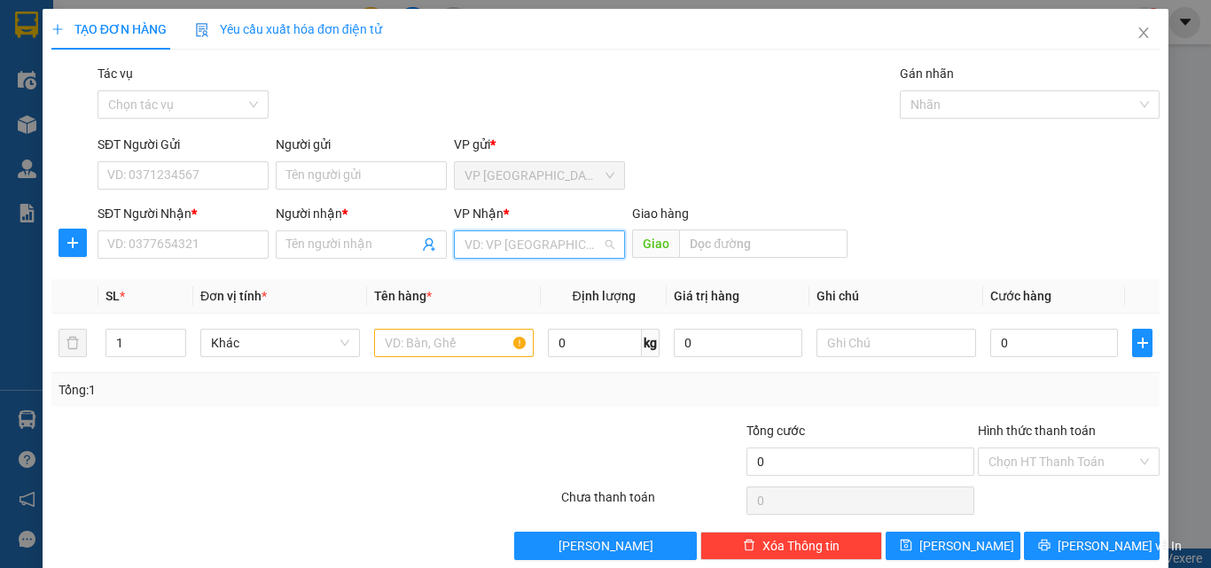
click at [506, 244] on input "search" at bounding box center [532, 244] width 137 height 27
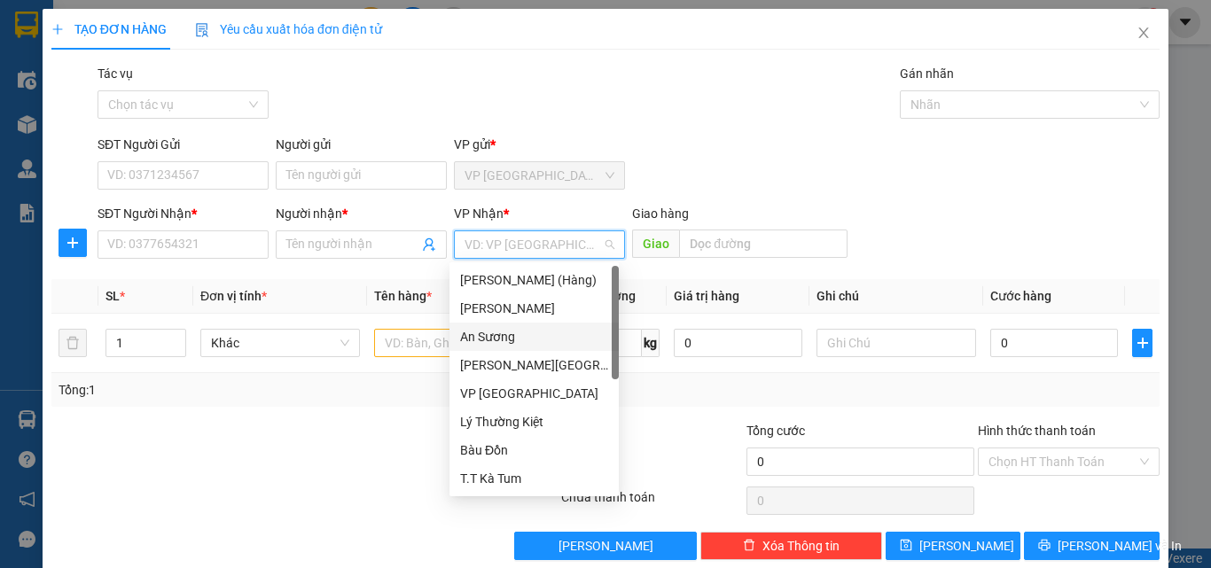
click at [506, 340] on div "An Sương" at bounding box center [534, 337] width 148 height 20
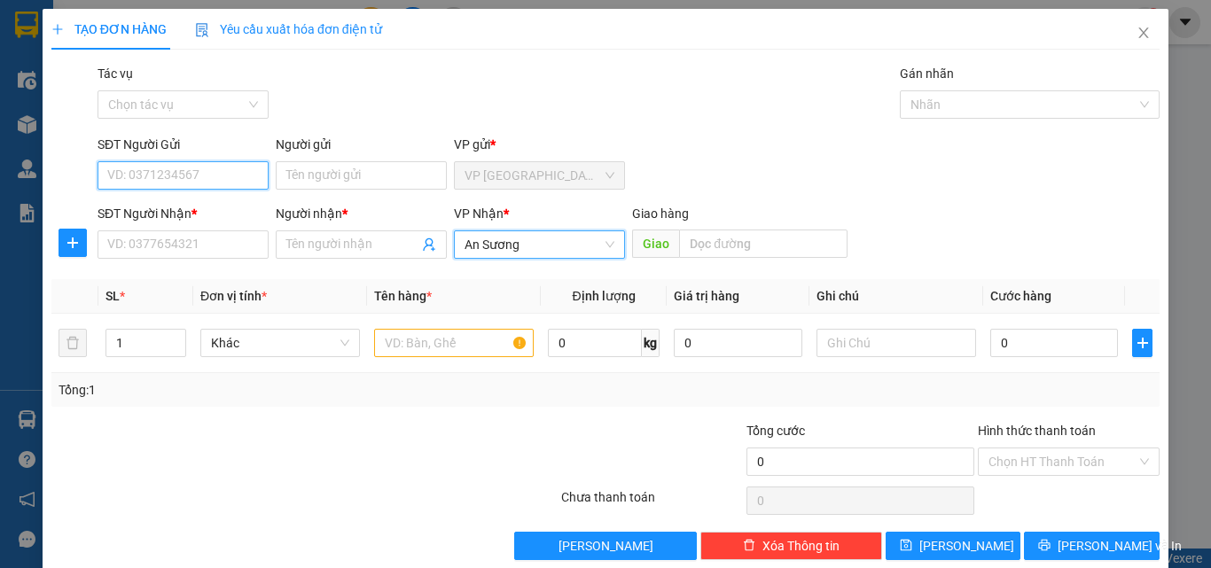
click at [165, 189] on input "SĐT Người Gửi" at bounding box center [183, 175] width 171 height 28
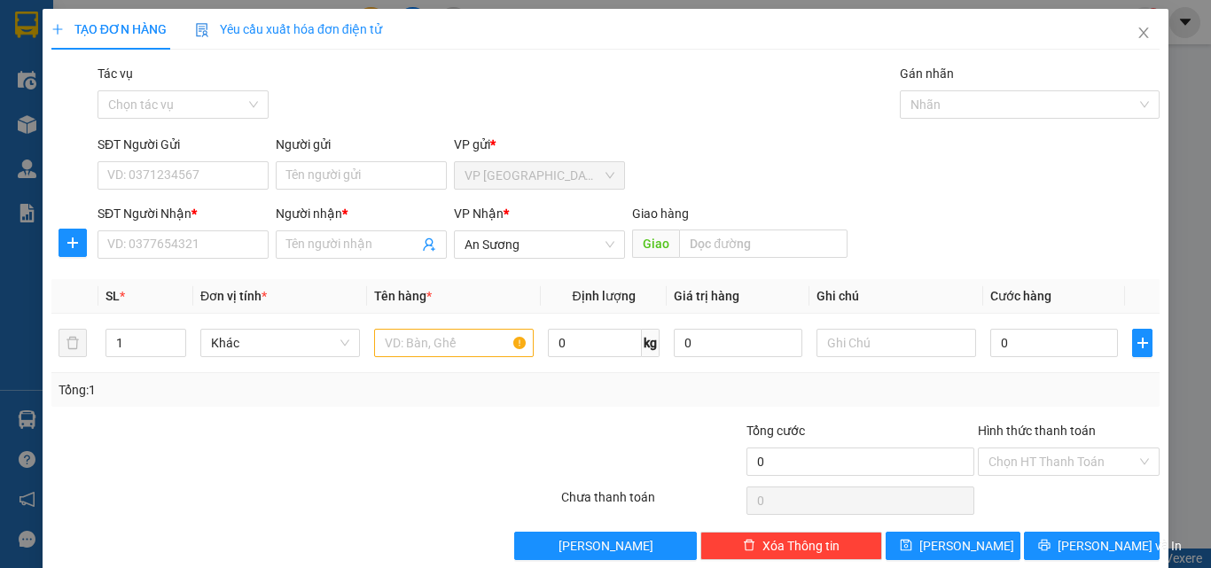
click at [357, 98] on div "Tác vụ Chọn tác vụ Gán nhãn Nhãn" at bounding box center [628, 95] width 1069 height 62
click at [195, 176] on input "SĐT Người Gửi" at bounding box center [183, 175] width 171 height 28
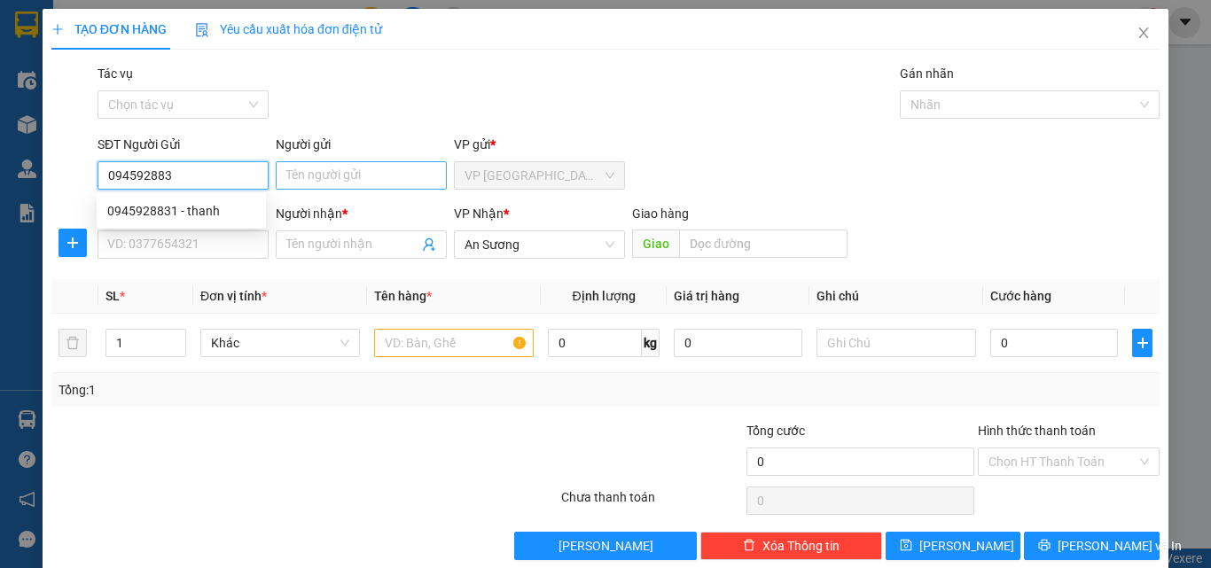
type input "0945928831"
click at [158, 206] on div "0945928831 - thanh" at bounding box center [181, 211] width 148 height 20
type input "thanh"
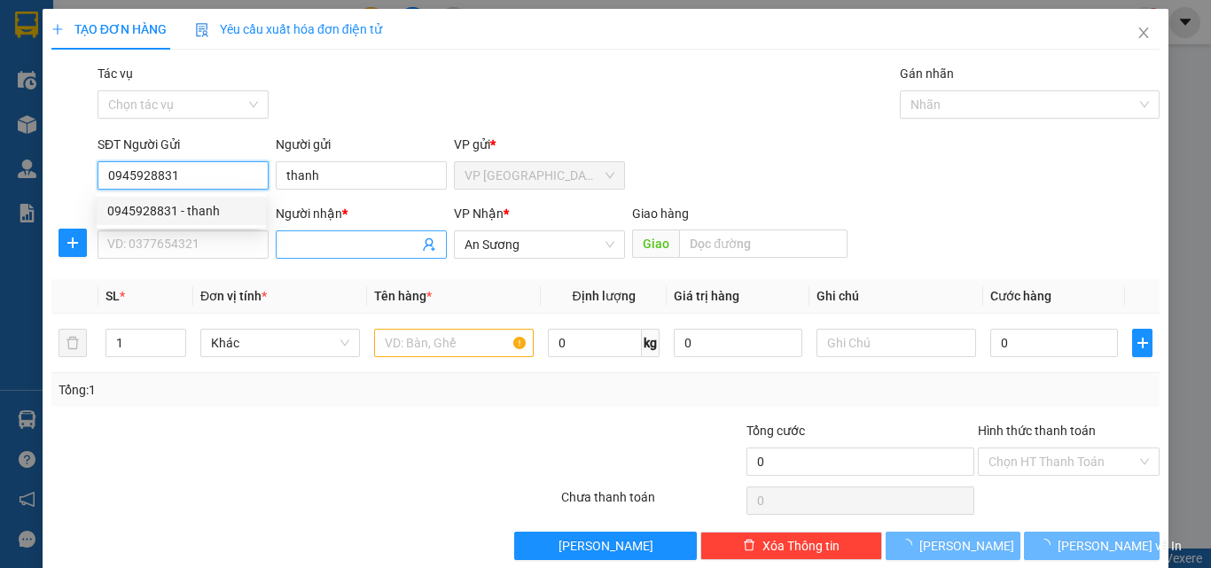
type input "30.000"
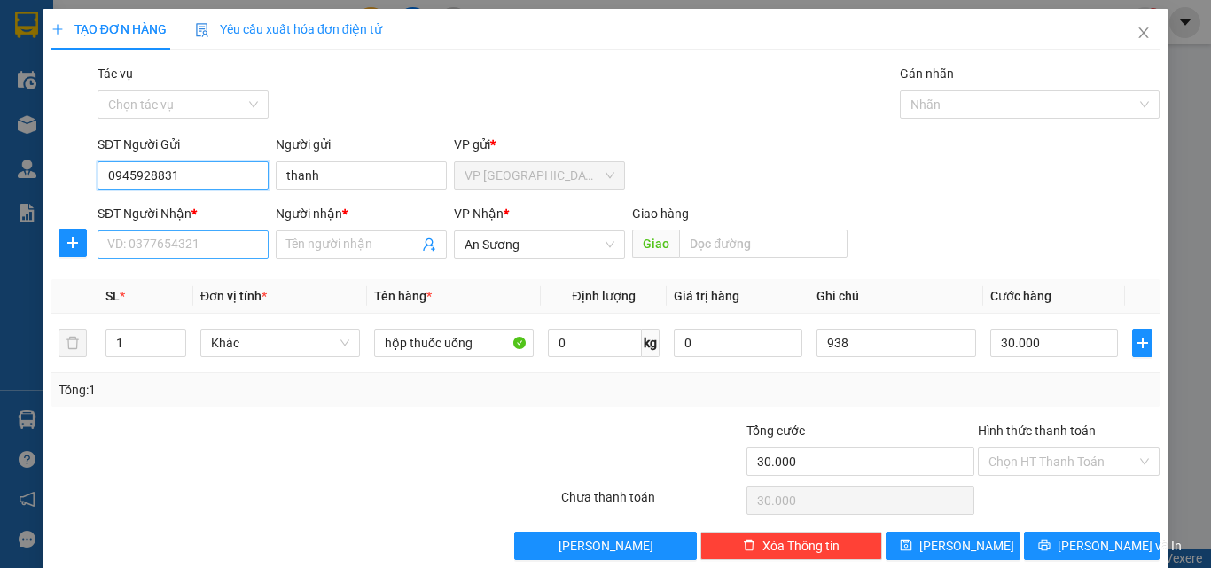
type input "0945928831"
click at [183, 249] on input "SĐT Người Nhận *" at bounding box center [183, 244] width 171 height 28
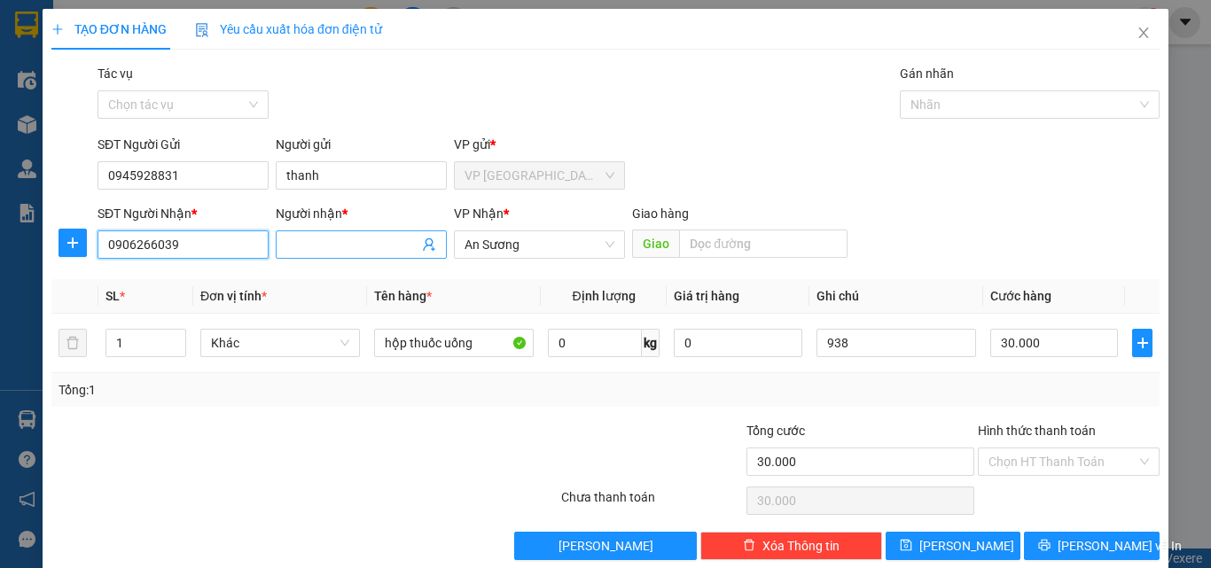
type input "0906266039"
click at [366, 242] on input "Người nhận *" at bounding box center [352, 245] width 132 height 20
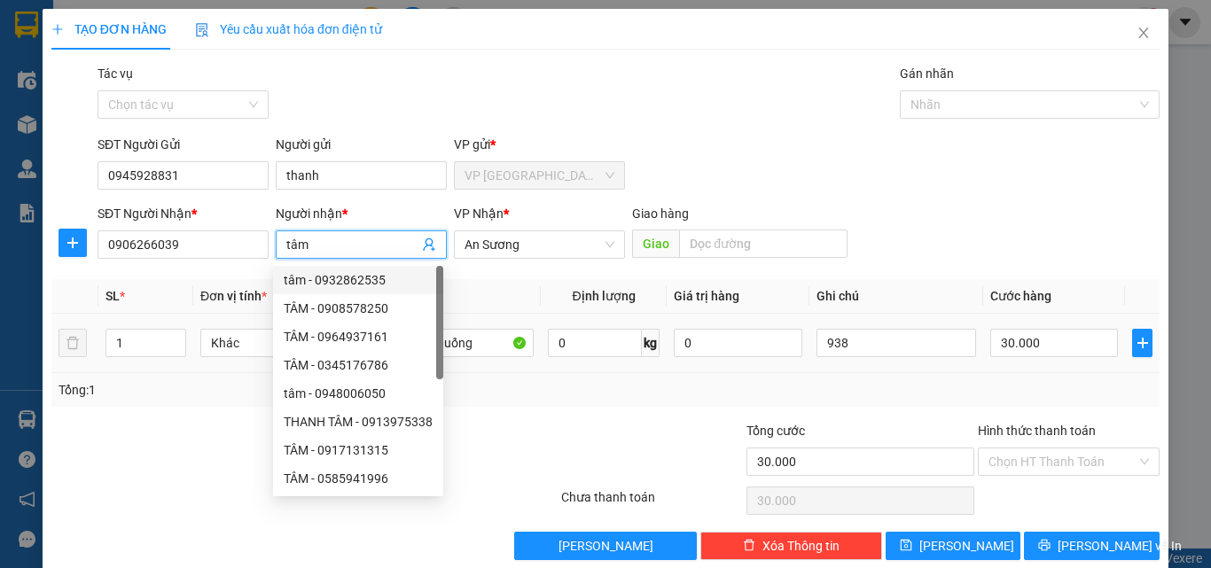
type input "tâm"
click at [623, 411] on div "Transit Pickup Surcharge Ids Transit Deliver Surcharge Ids Transit Deliver Surc…" at bounding box center [605, 312] width 1108 height 496
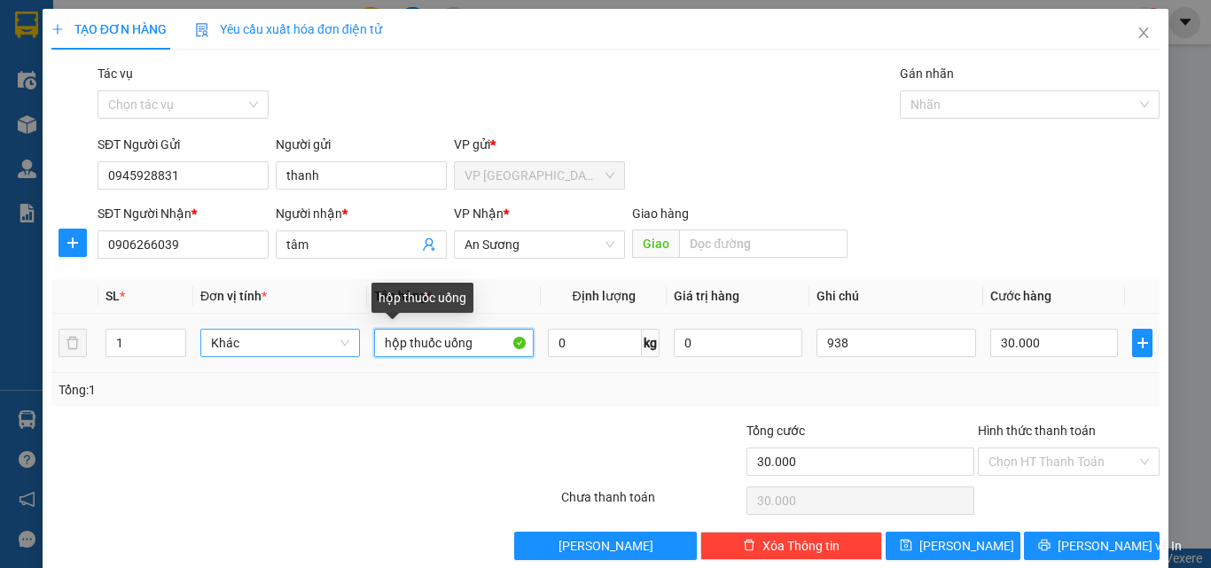
drag, startPoint x: 476, startPoint y: 345, endPoint x: 337, endPoint y: 340, distance: 139.3
click at [337, 340] on tr "1 Khác hộp thuốc uống 0 kg 0 938 30.000" at bounding box center [605, 343] width 1108 height 59
type input "1 hộp đồ"
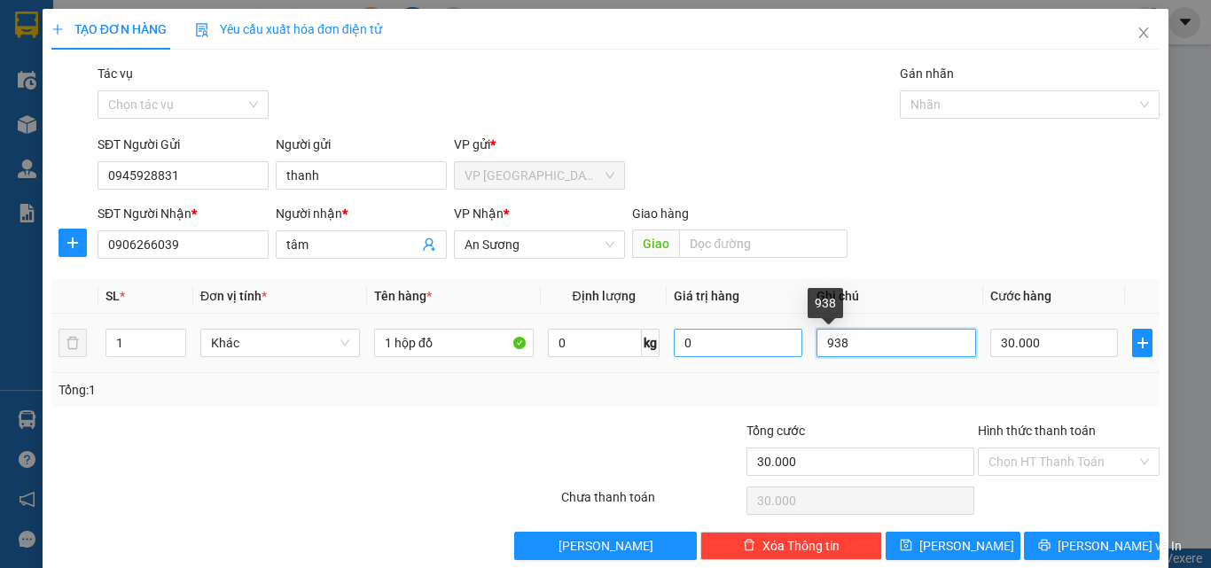
drag, startPoint x: 854, startPoint y: 340, endPoint x: 761, endPoint y: 347, distance: 93.3
click at [768, 347] on tr "1 Khác 1 hộp đồ 0 kg 0 938 30.000" at bounding box center [605, 343] width 1108 height 59
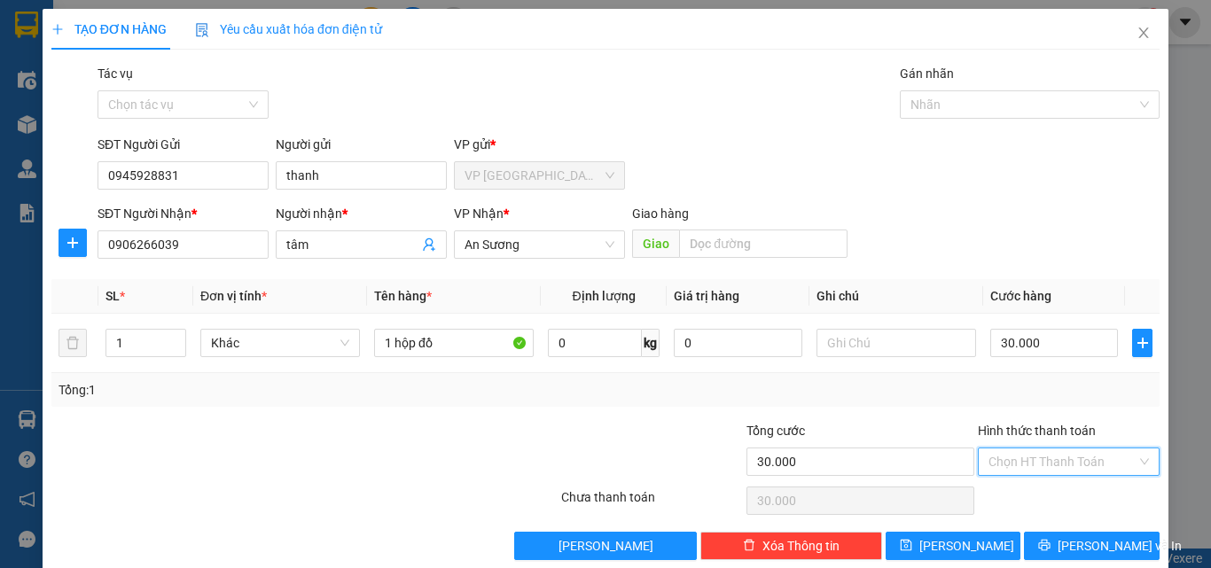
click at [1117, 464] on input "Hình thức thanh toán" at bounding box center [1062, 462] width 148 height 27
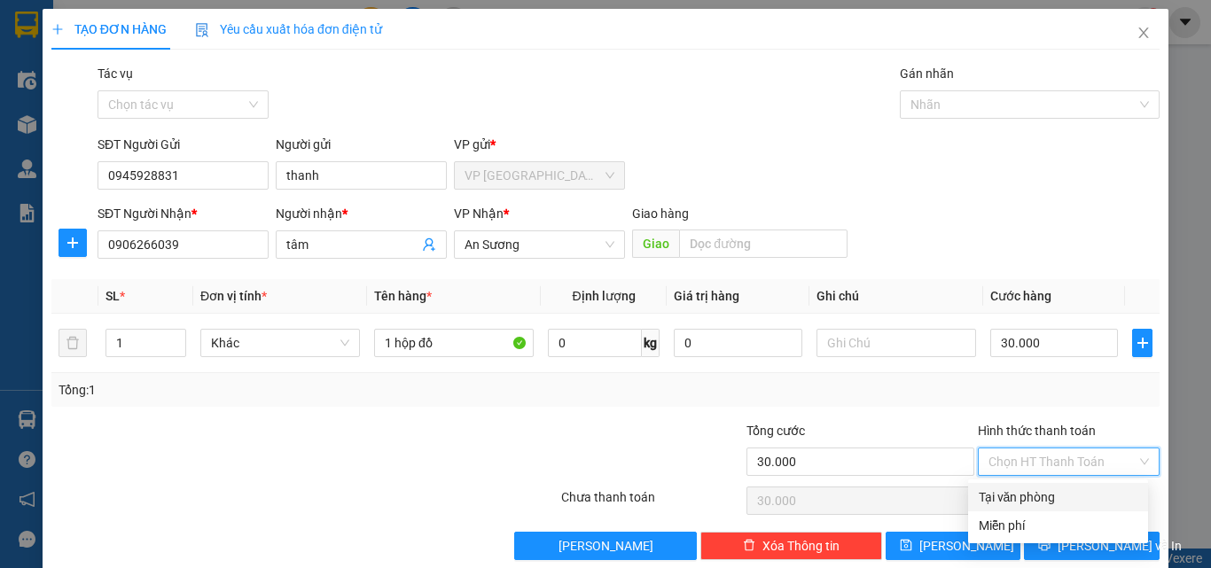
click at [1058, 500] on div "Tại văn phòng" at bounding box center [1058, 498] width 159 height 20
type input "0"
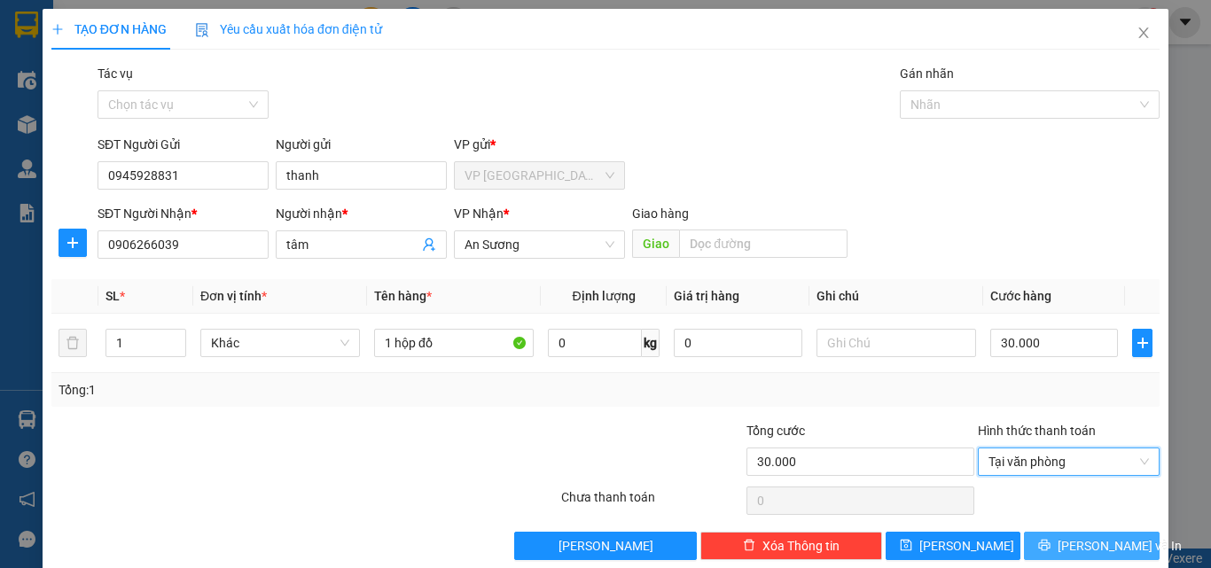
click at [1066, 549] on span "[PERSON_NAME] và In" at bounding box center [1120, 546] width 124 height 20
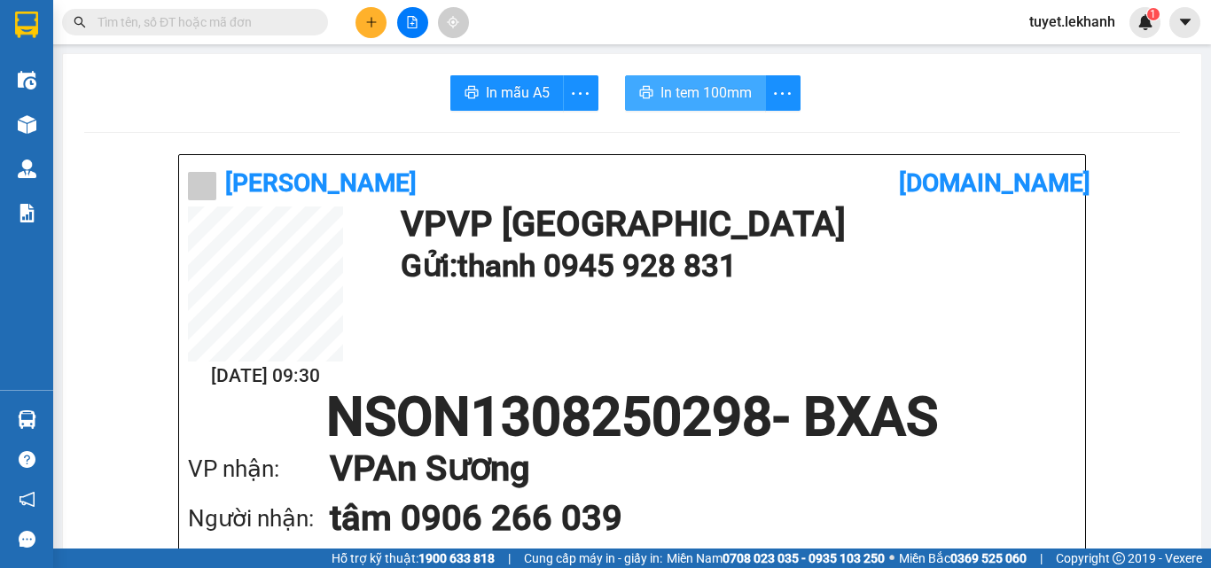
click at [693, 96] on span "In tem 100mm" at bounding box center [705, 93] width 91 height 22
click at [369, 25] on icon "plus" at bounding box center [371, 22] width 12 height 12
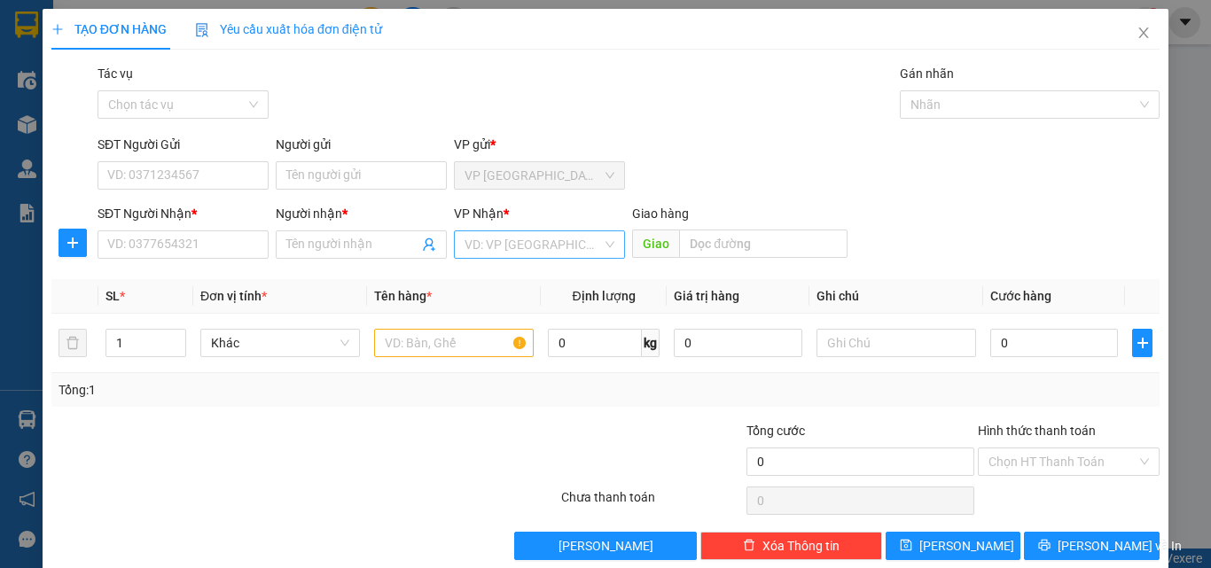
click at [532, 242] on input "search" at bounding box center [532, 244] width 137 height 27
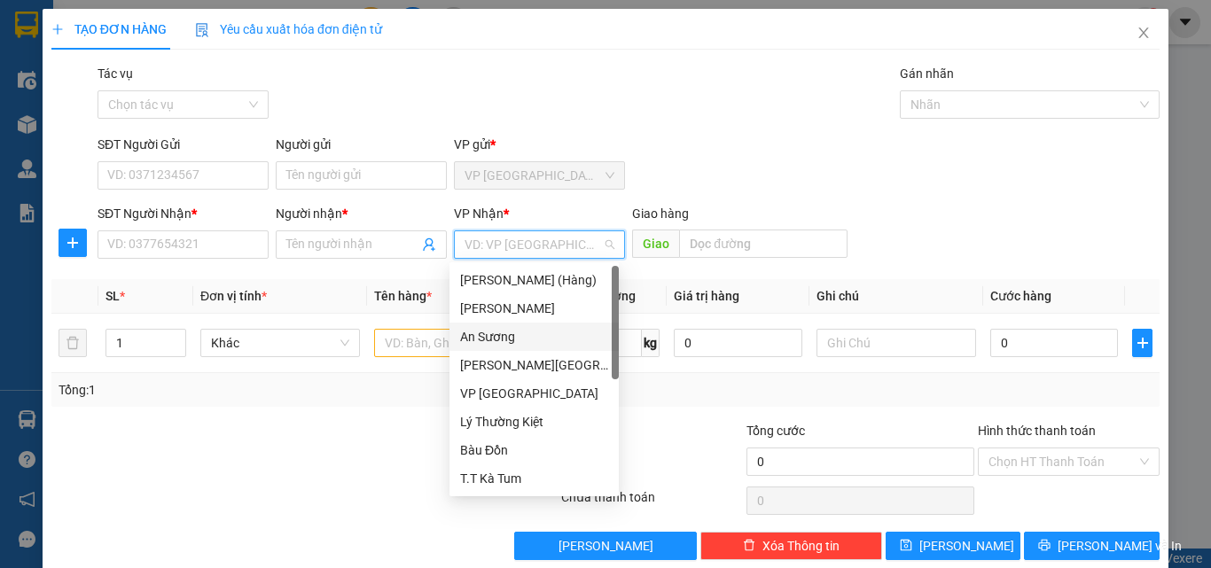
click at [504, 341] on div "An Sương" at bounding box center [534, 337] width 148 height 20
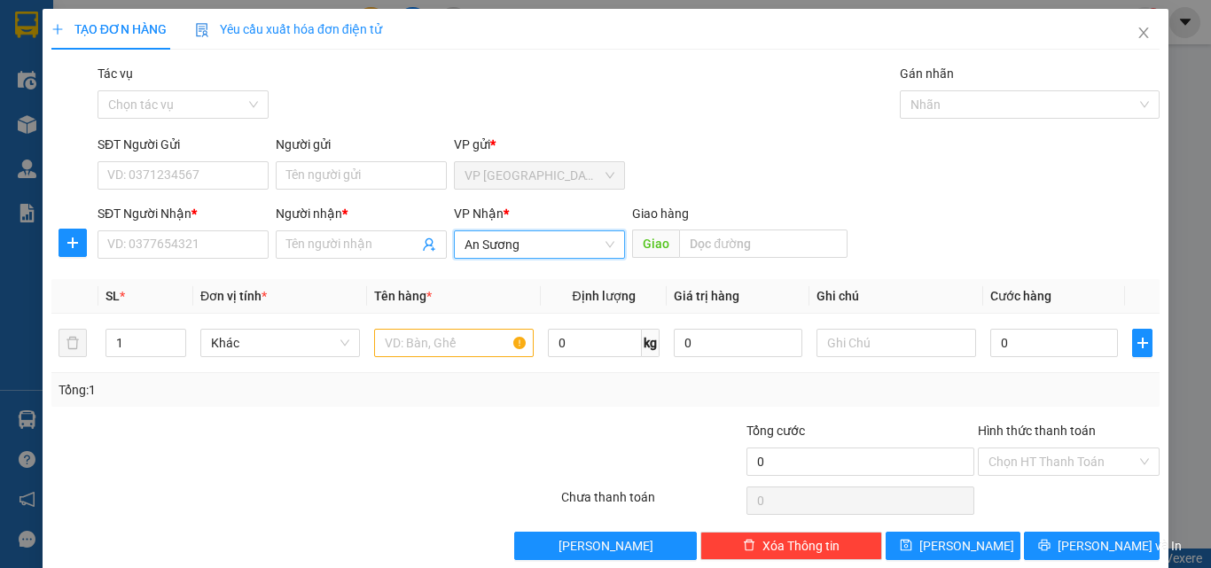
click at [350, 410] on div "Transit Pickup Surcharge Ids Transit Deliver Surcharge Ids Transit Deliver Surc…" at bounding box center [605, 312] width 1108 height 496
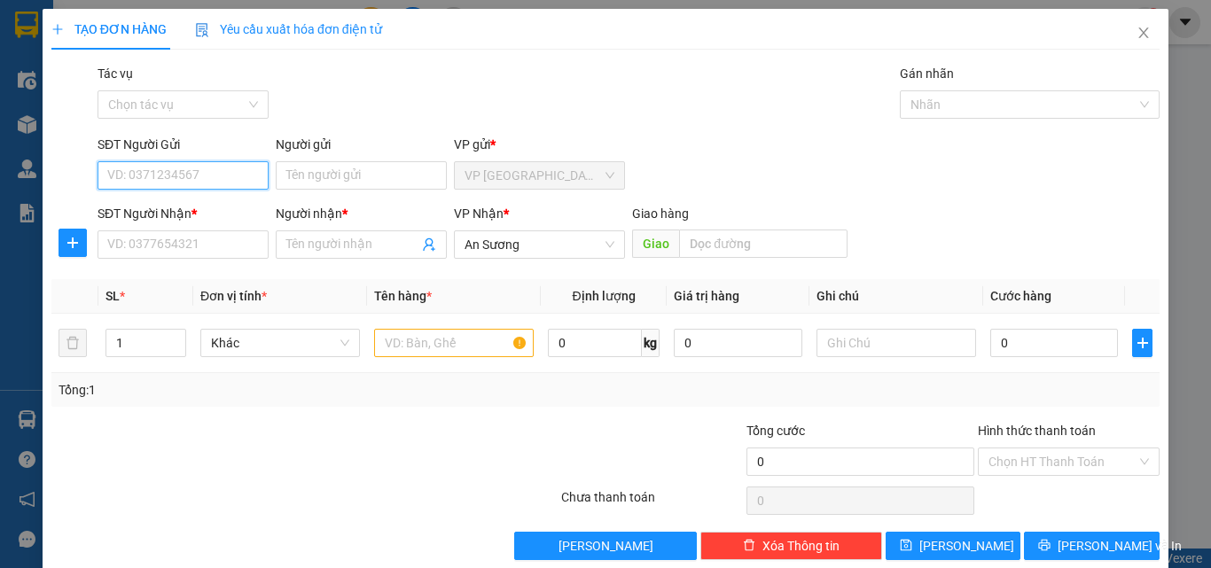
click at [185, 165] on input "SĐT Người Gửi" at bounding box center [183, 175] width 171 height 28
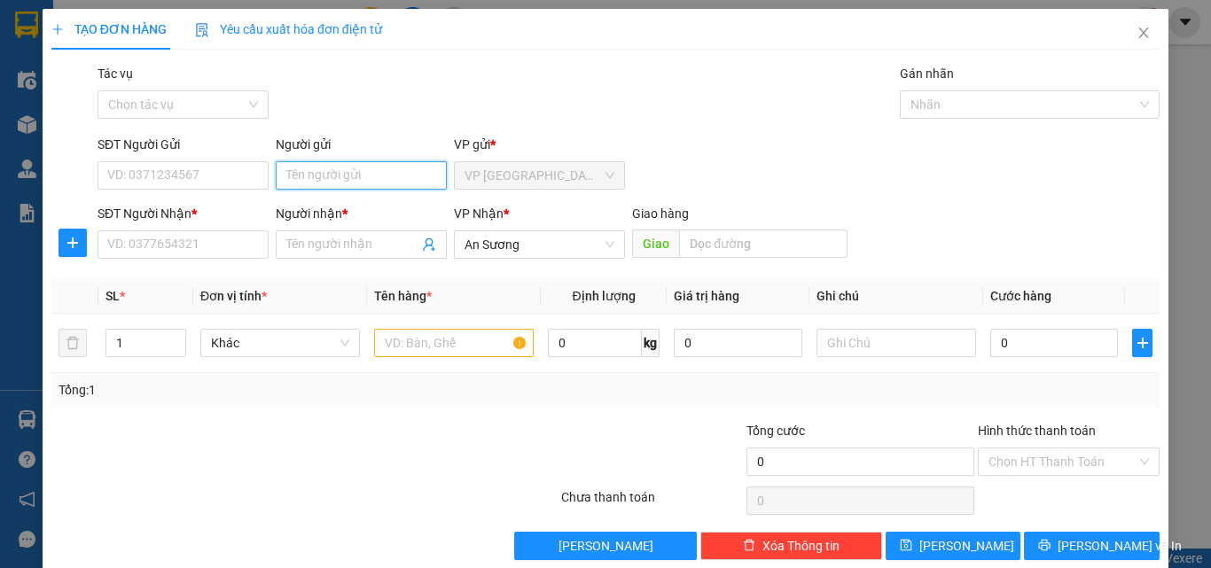
click at [353, 183] on input "Người gửi" at bounding box center [361, 175] width 171 height 28
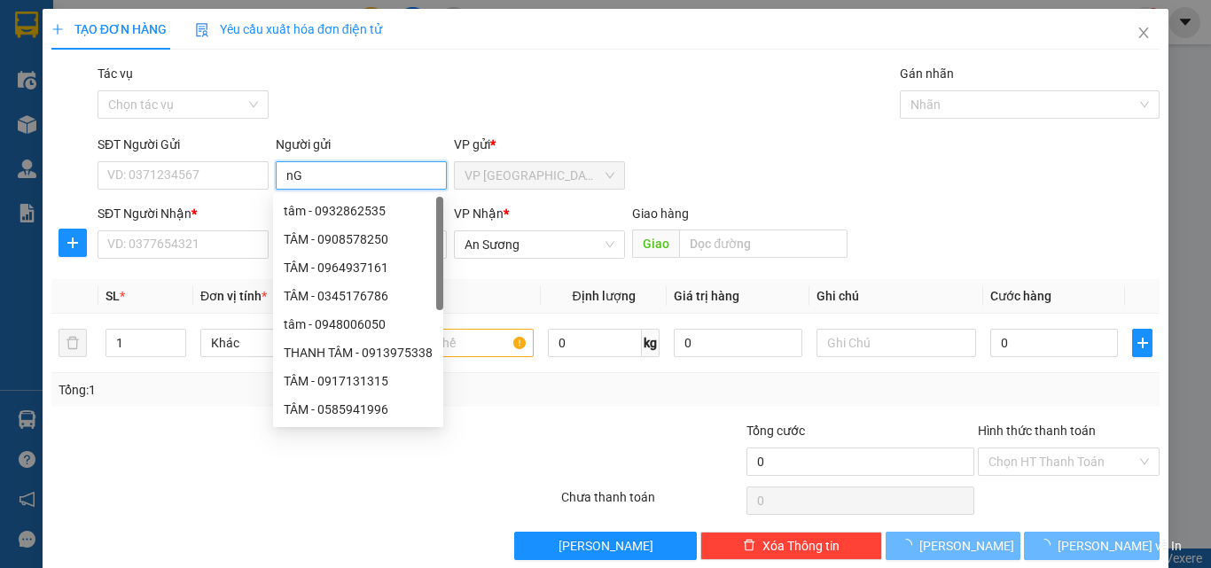
type input "n"
type input "g"
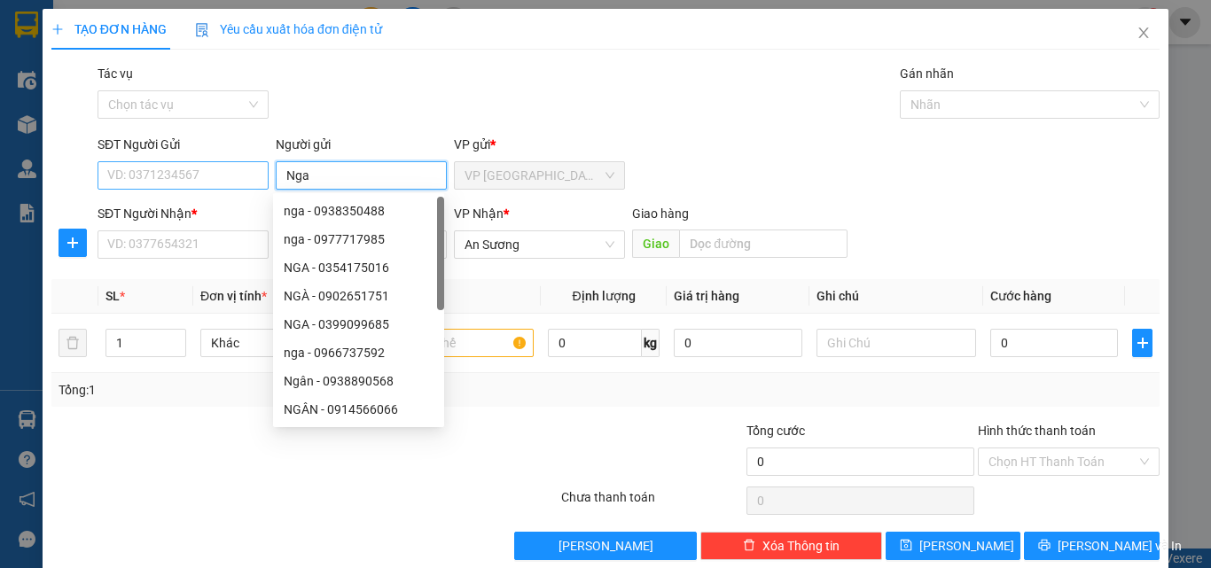
type input "Nga"
click at [152, 178] on input "SĐT Người Gửi" at bounding box center [183, 175] width 171 height 28
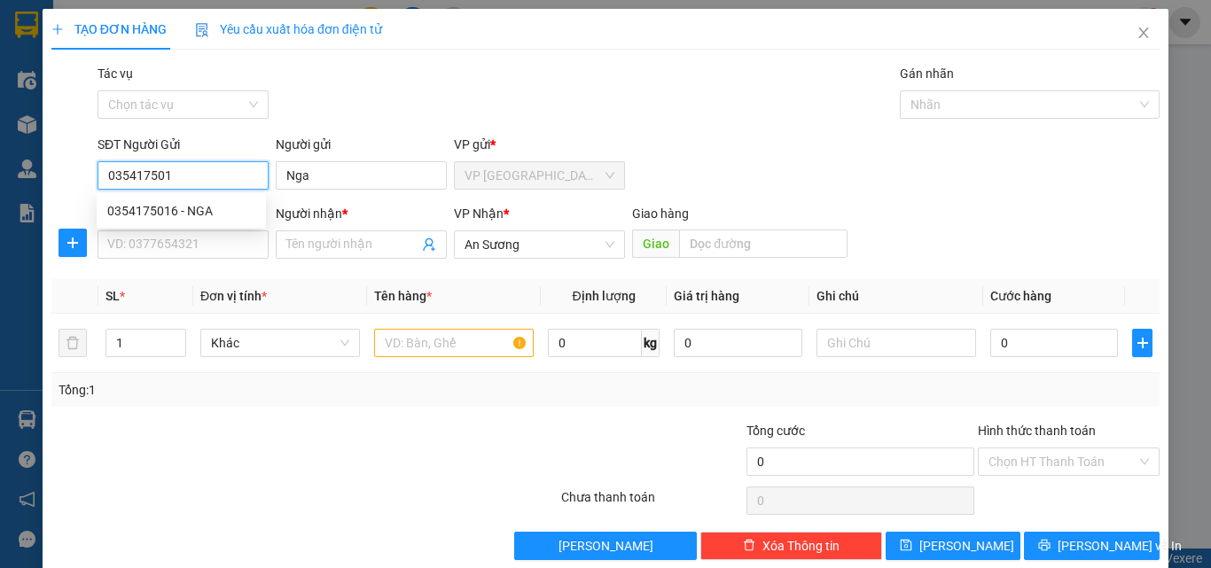
type input "0354175016"
click at [192, 215] on div "0354175016 - NGA" at bounding box center [181, 211] width 148 height 20
type input "NGA"
type input "100.000"
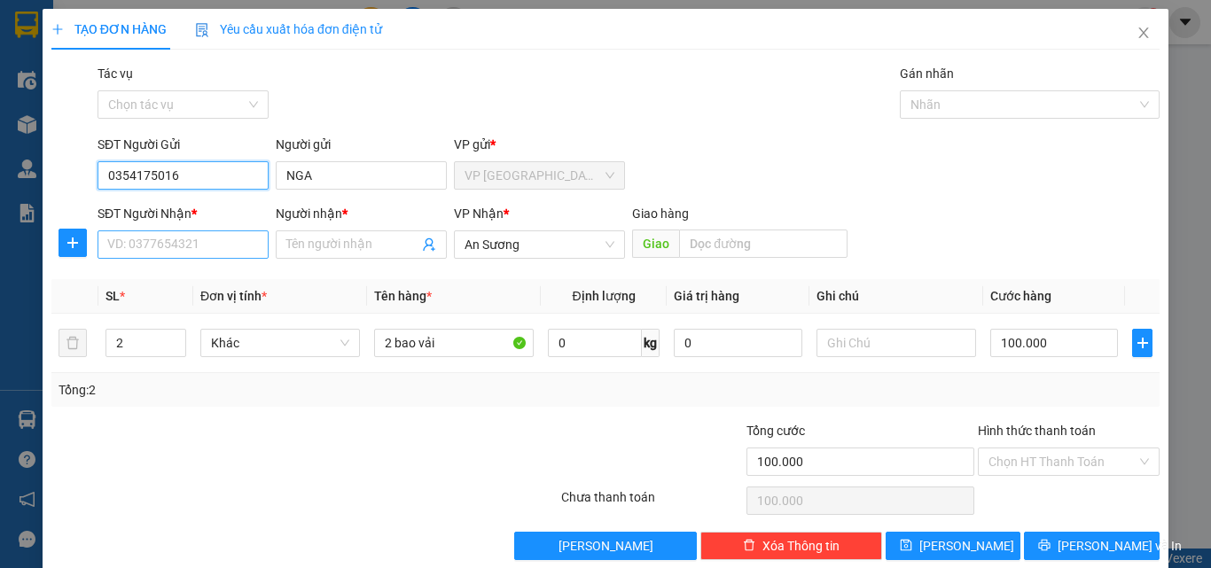
type input "0354175016"
click at [183, 248] on input "SĐT Người Nhận *" at bounding box center [183, 244] width 171 height 28
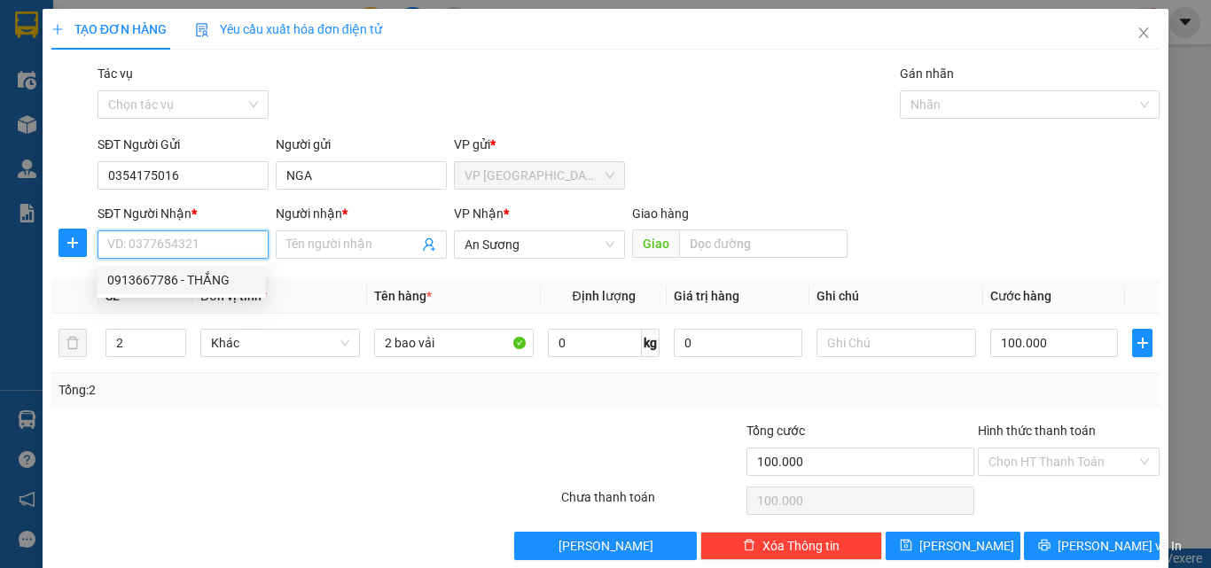
click at [239, 278] on div "0913667786 - THẮNG" at bounding box center [181, 280] width 148 height 20
type input "0913667786"
type input "THẮNG"
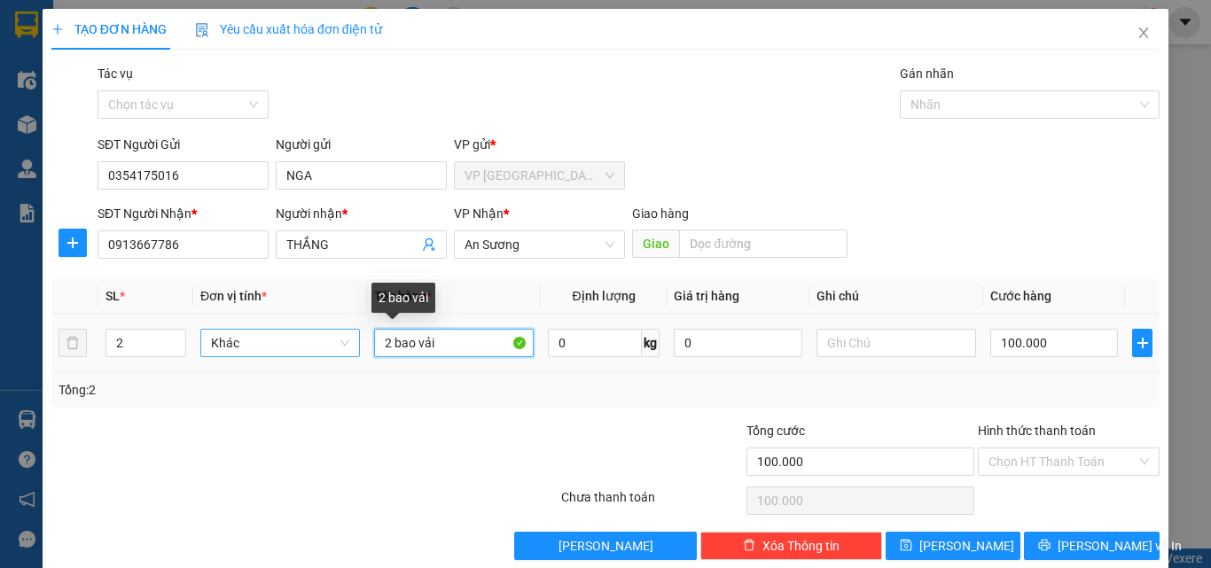
drag, startPoint x: 385, startPoint y: 341, endPoint x: 353, endPoint y: 341, distance: 31.9
click at [353, 341] on tr "2 Khác 2 bao vải 0 kg 0 100.000" at bounding box center [605, 343] width 1108 height 59
click at [443, 339] on input "1 bao vải" at bounding box center [454, 343] width 160 height 28
type input "1 bao"
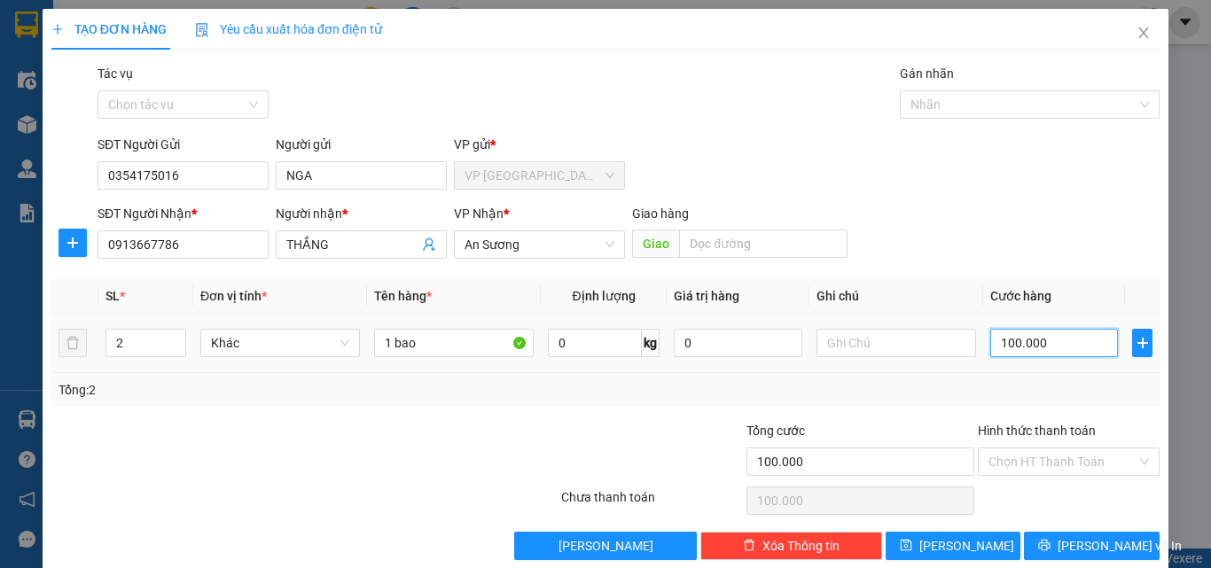
click at [1034, 338] on input "100.000" at bounding box center [1054, 343] width 128 height 28
click at [1070, 339] on input "100.000" at bounding box center [1054, 343] width 128 height 28
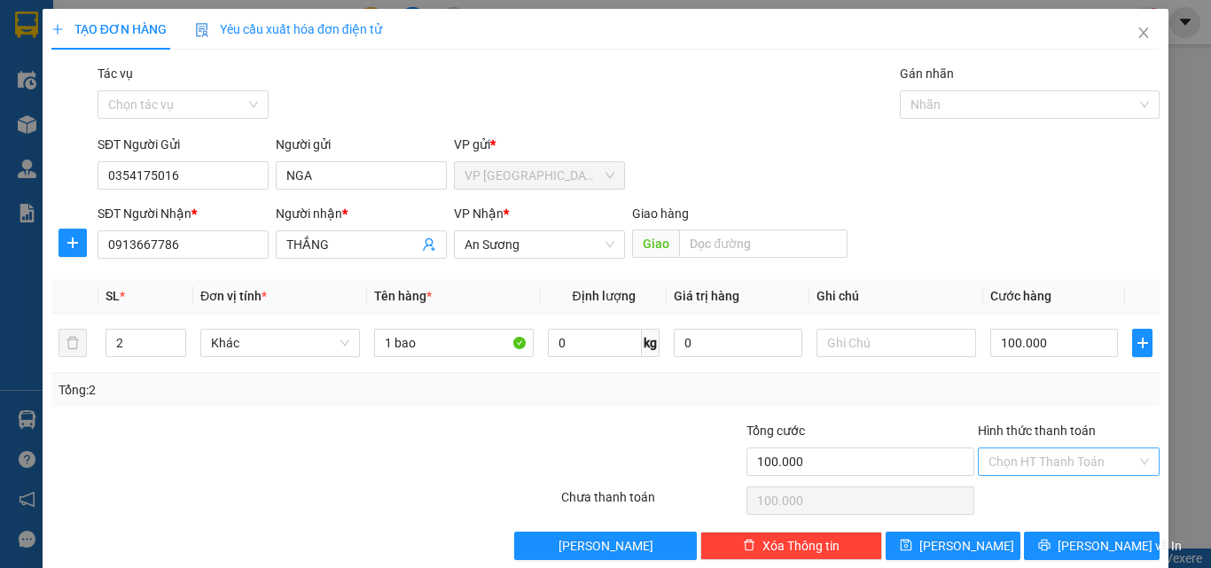
click at [1121, 464] on input "Hình thức thanh toán" at bounding box center [1062, 462] width 148 height 27
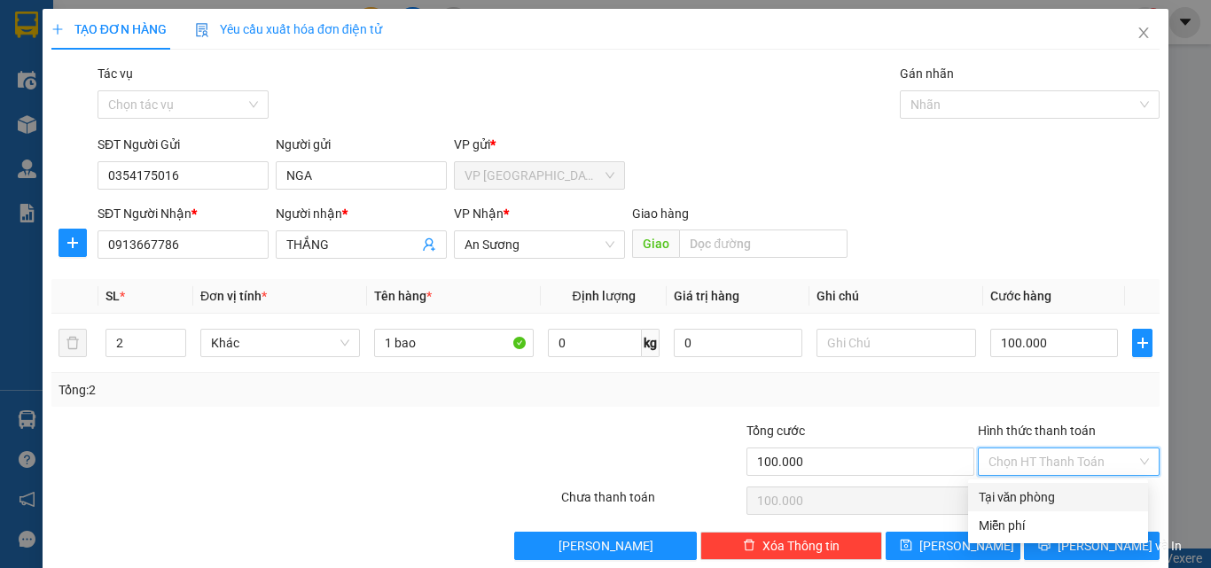
click at [1030, 493] on div "Tại văn phòng" at bounding box center [1058, 498] width 159 height 20
type input "0"
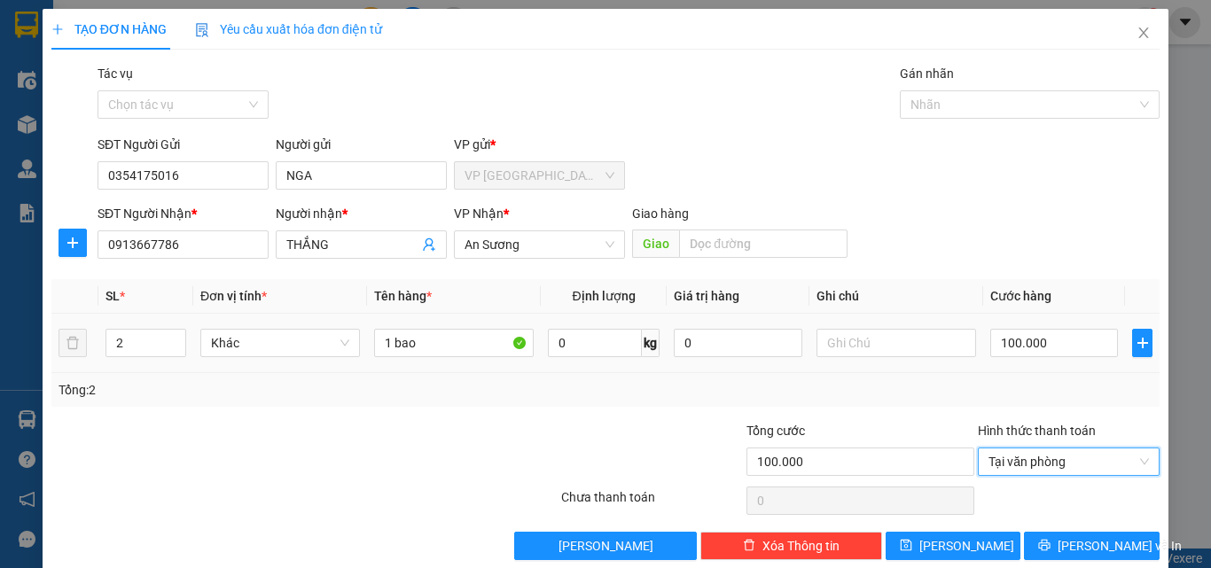
click at [1076, 385] on div "Tổng: 2" at bounding box center [606, 390] width 1094 height 20
click at [1042, 340] on input "100.000" at bounding box center [1054, 343] width 128 height 28
type input "7"
type input "75"
type input "750"
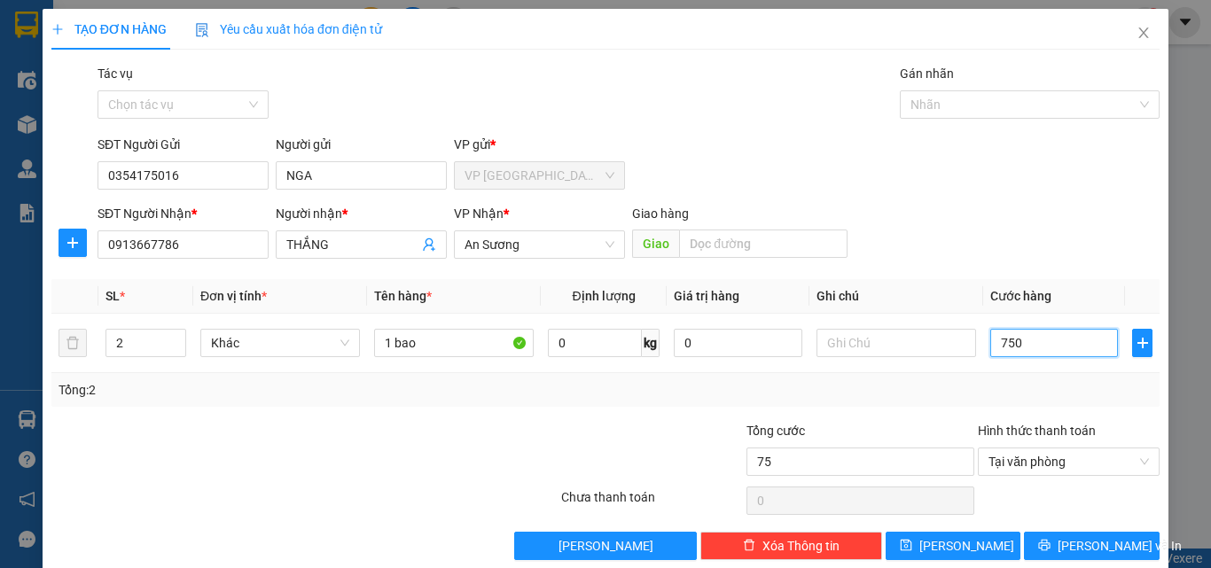
type input "750"
type input "7.500"
type input "75.000"
drag, startPoint x: 1027, startPoint y: 344, endPoint x: 933, endPoint y: 362, distance: 95.6
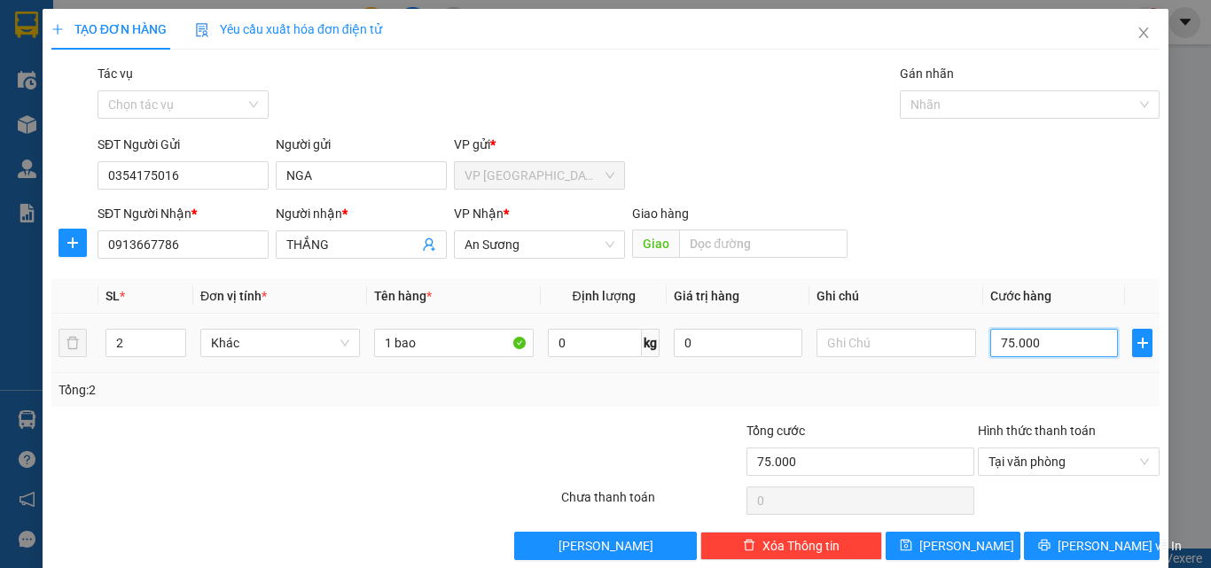
click at [942, 360] on tr "2 Khác 1 bao 0 kg 0 75.000" at bounding box center [605, 343] width 1108 height 59
type input "5"
type input "50"
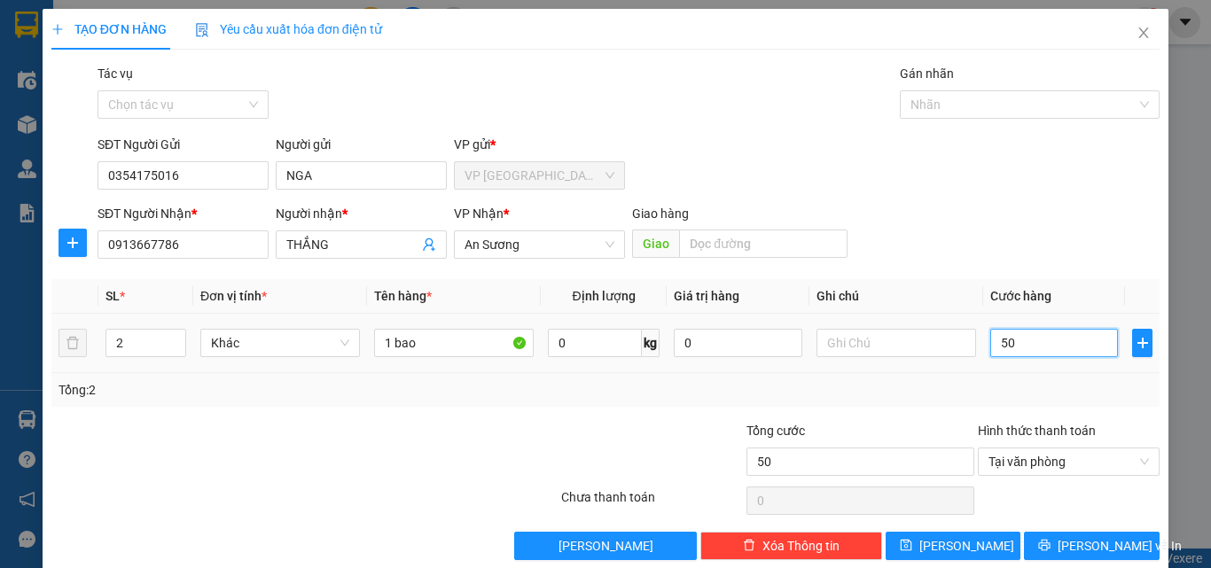
type input "500"
type input "5.000"
type input "50.000"
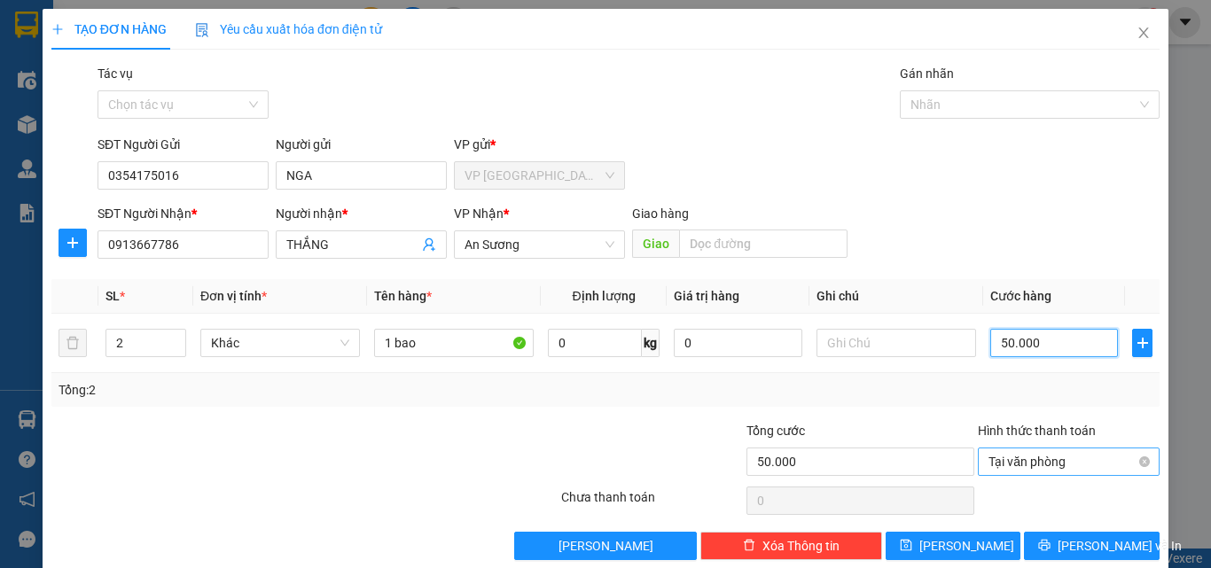
click at [1082, 457] on span "Tại văn phòng" at bounding box center [1068, 462] width 160 height 27
type input "50.000"
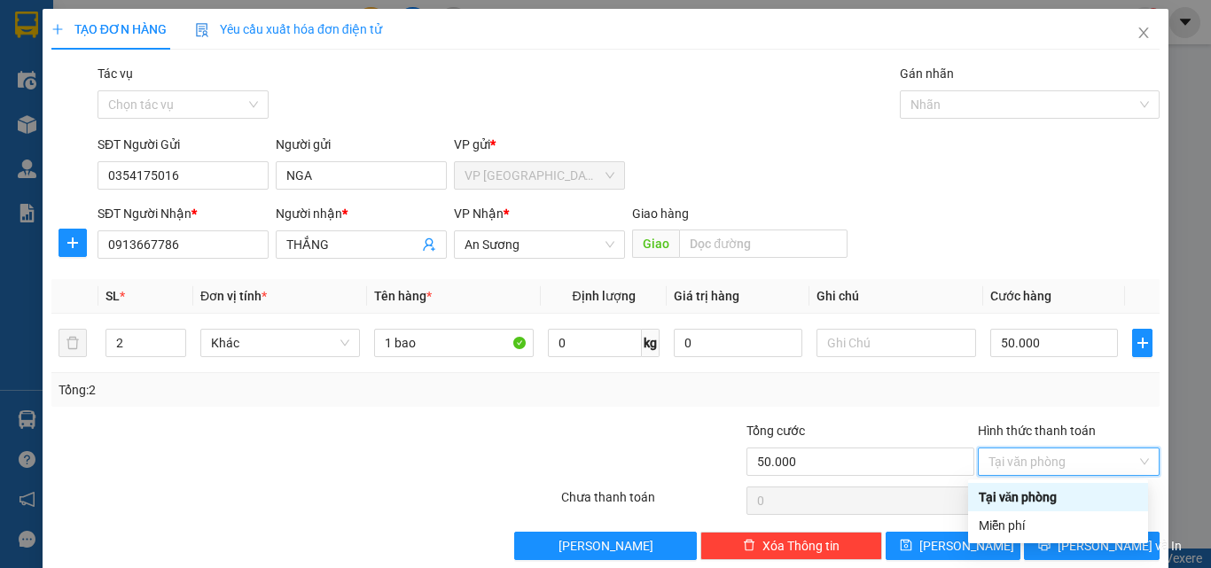
click at [1071, 495] on div "Tại văn phòng" at bounding box center [1058, 498] width 159 height 20
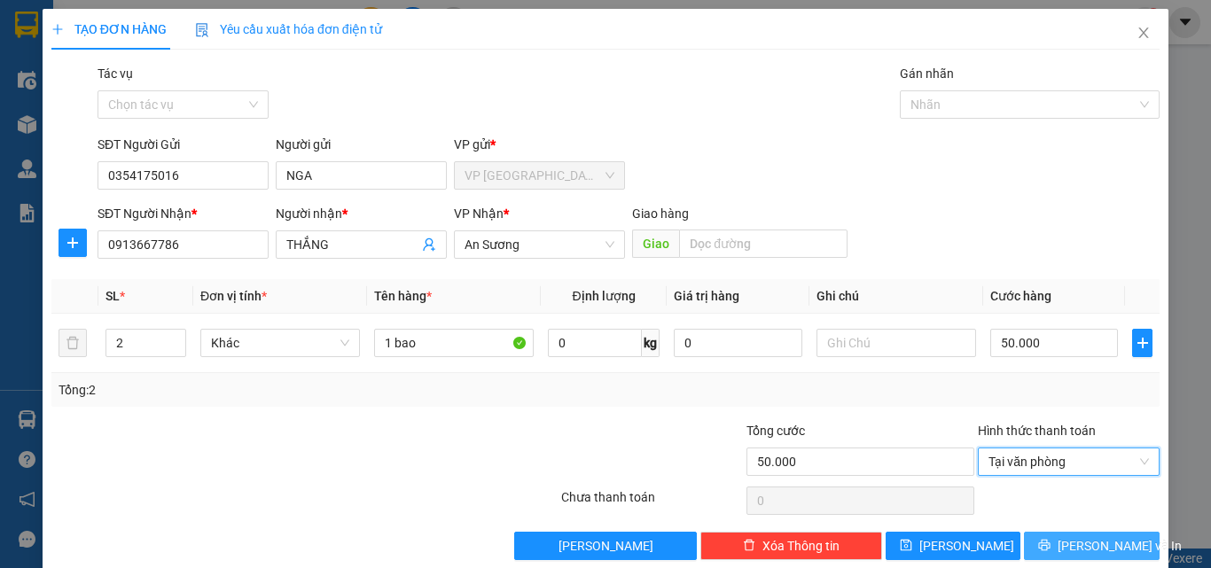
click at [1073, 537] on span "[PERSON_NAME] và In" at bounding box center [1120, 546] width 124 height 20
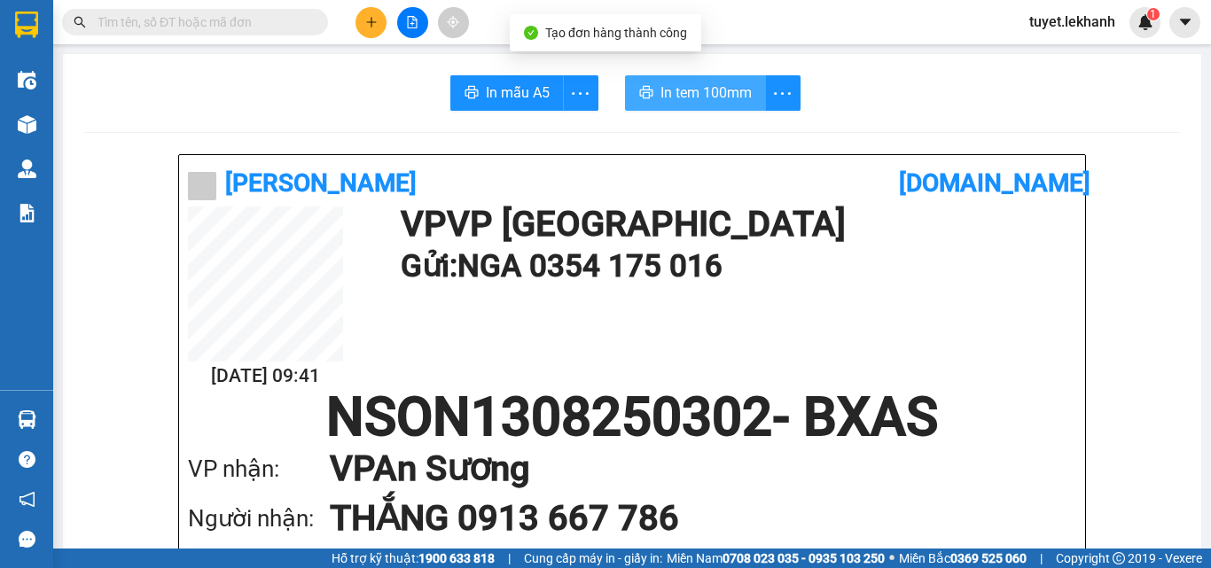
click at [636, 80] on button "In tem 100mm" at bounding box center [695, 92] width 141 height 35
